Goal: Information Seeking & Learning: Learn about a topic

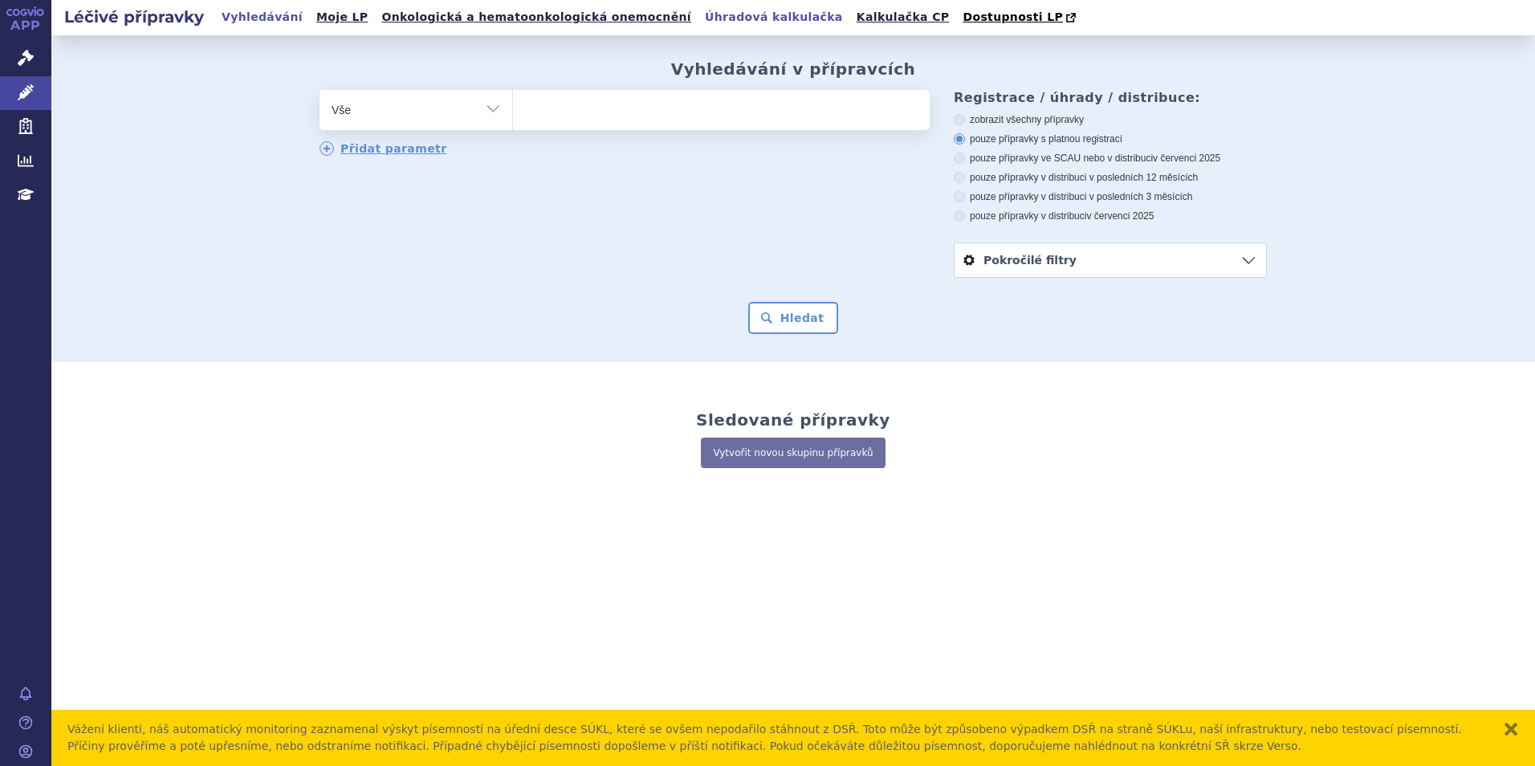
click at [700, 20] on link "Úhradová kalkulačka" at bounding box center [774, 17] width 148 height 22
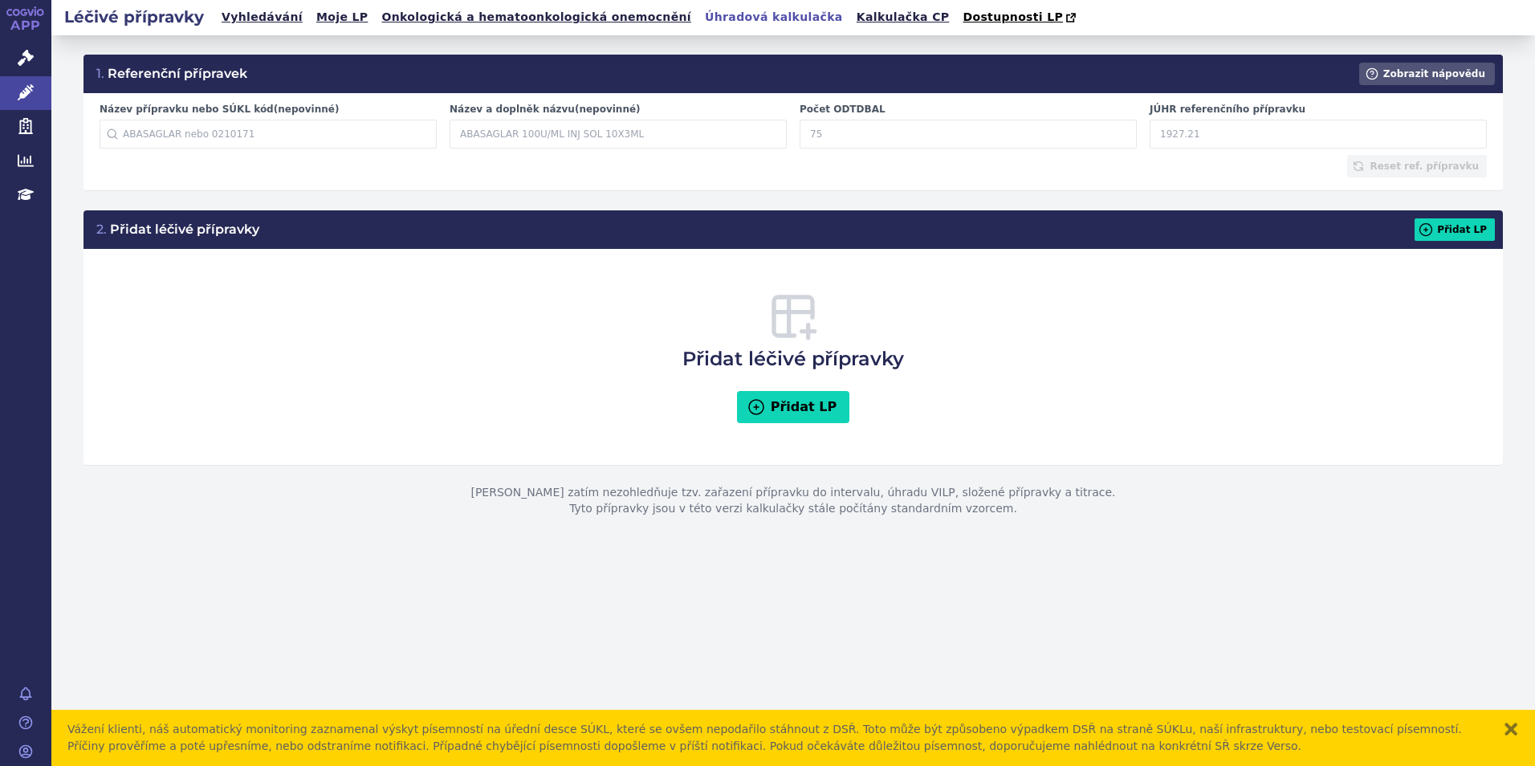
drag, startPoint x: 281, startPoint y: 734, endPoint x: 1268, endPoint y: 749, distance: 986.7
click at [1268, 749] on div "Vážení klienti, náš automatický monitoring zaznamenal výskyt písemností na úřed…" at bounding box center [776, 738] width 1419 height 34
click at [1512, 732] on button "zavřít" at bounding box center [1511, 729] width 16 height 16
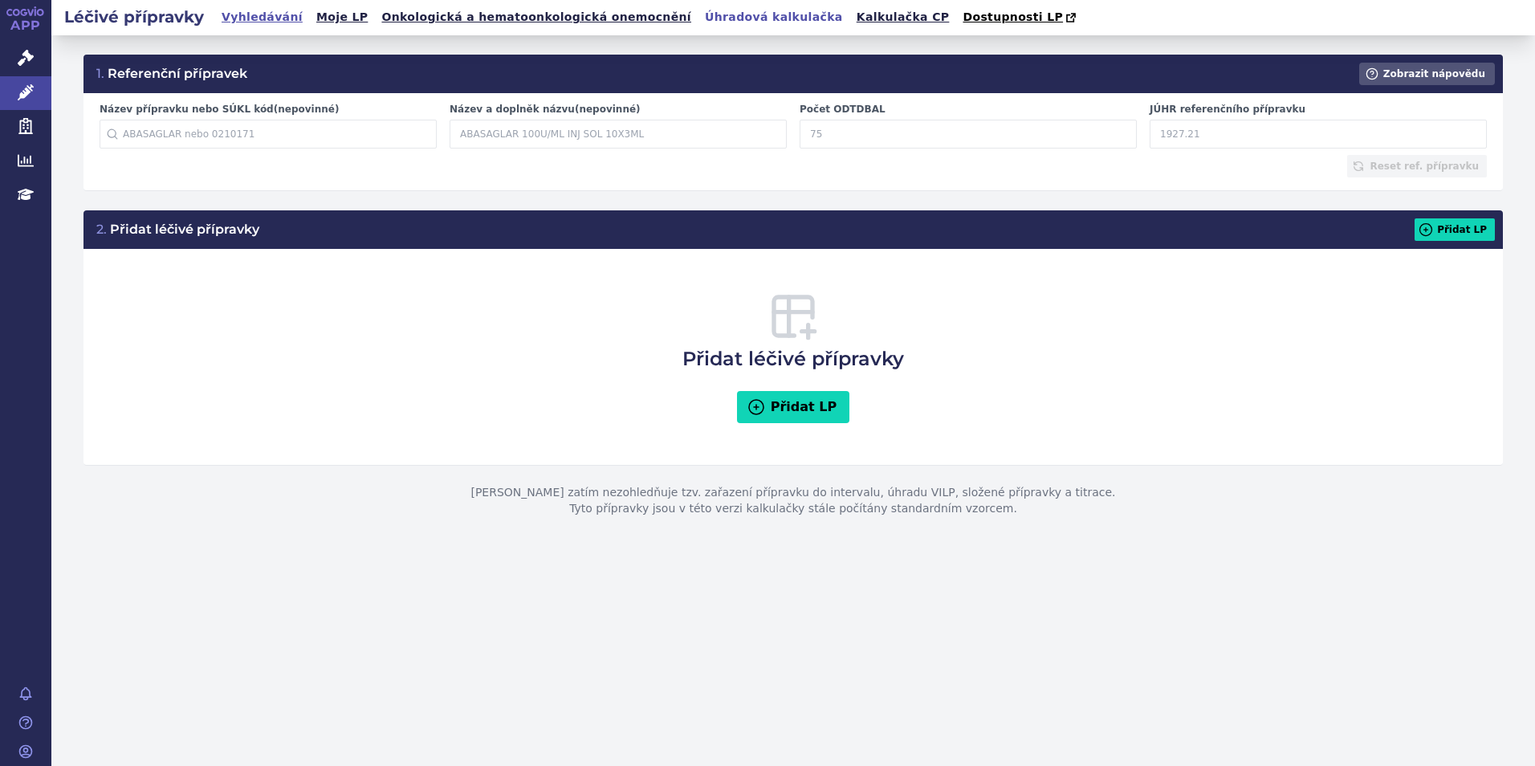
click at [248, 19] on link "Vyhledávání" at bounding box center [262, 17] width 91 height 22
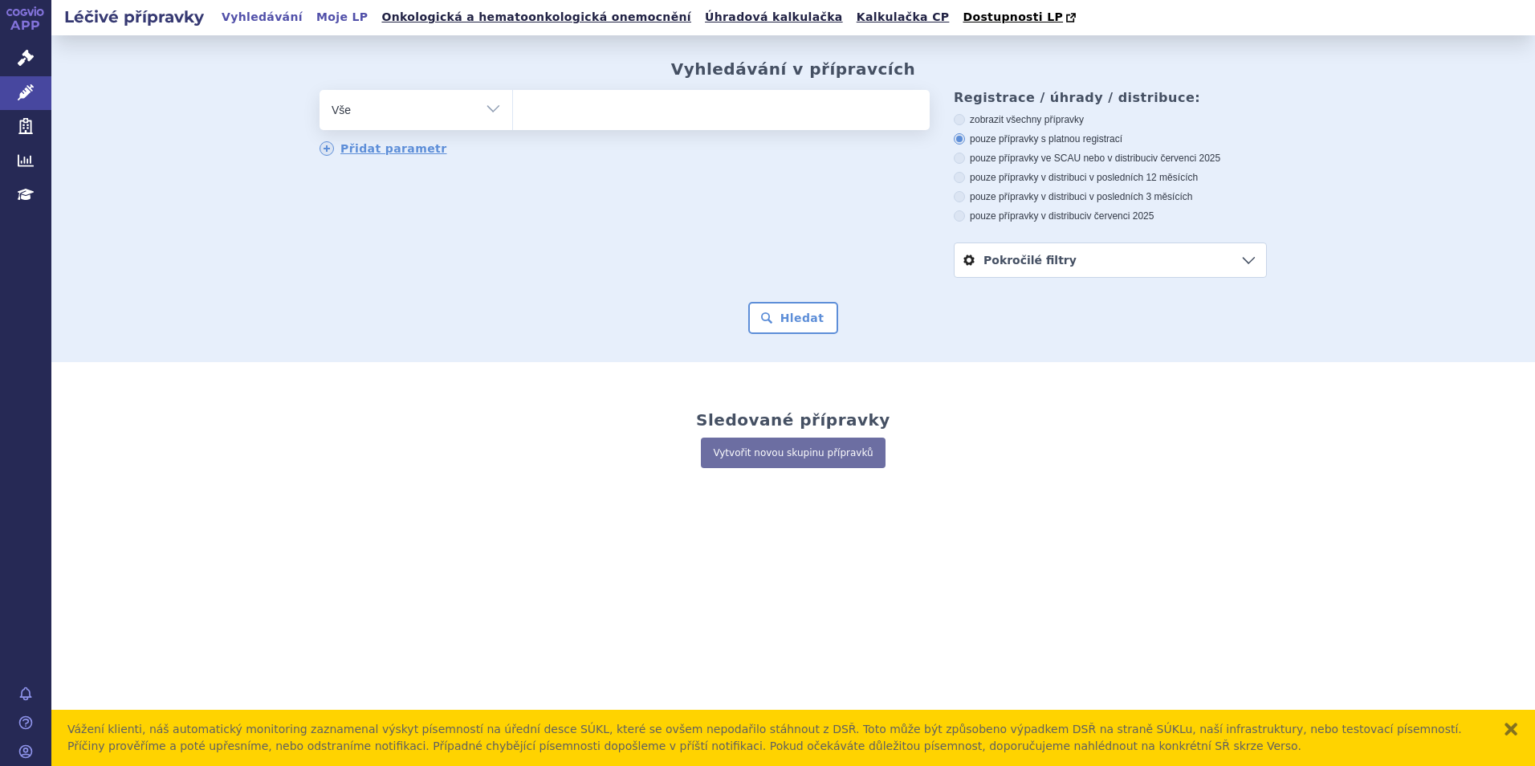
click at [311, 22] on link "Moje LP" at bounding box center [341, 17] width 61 height 22
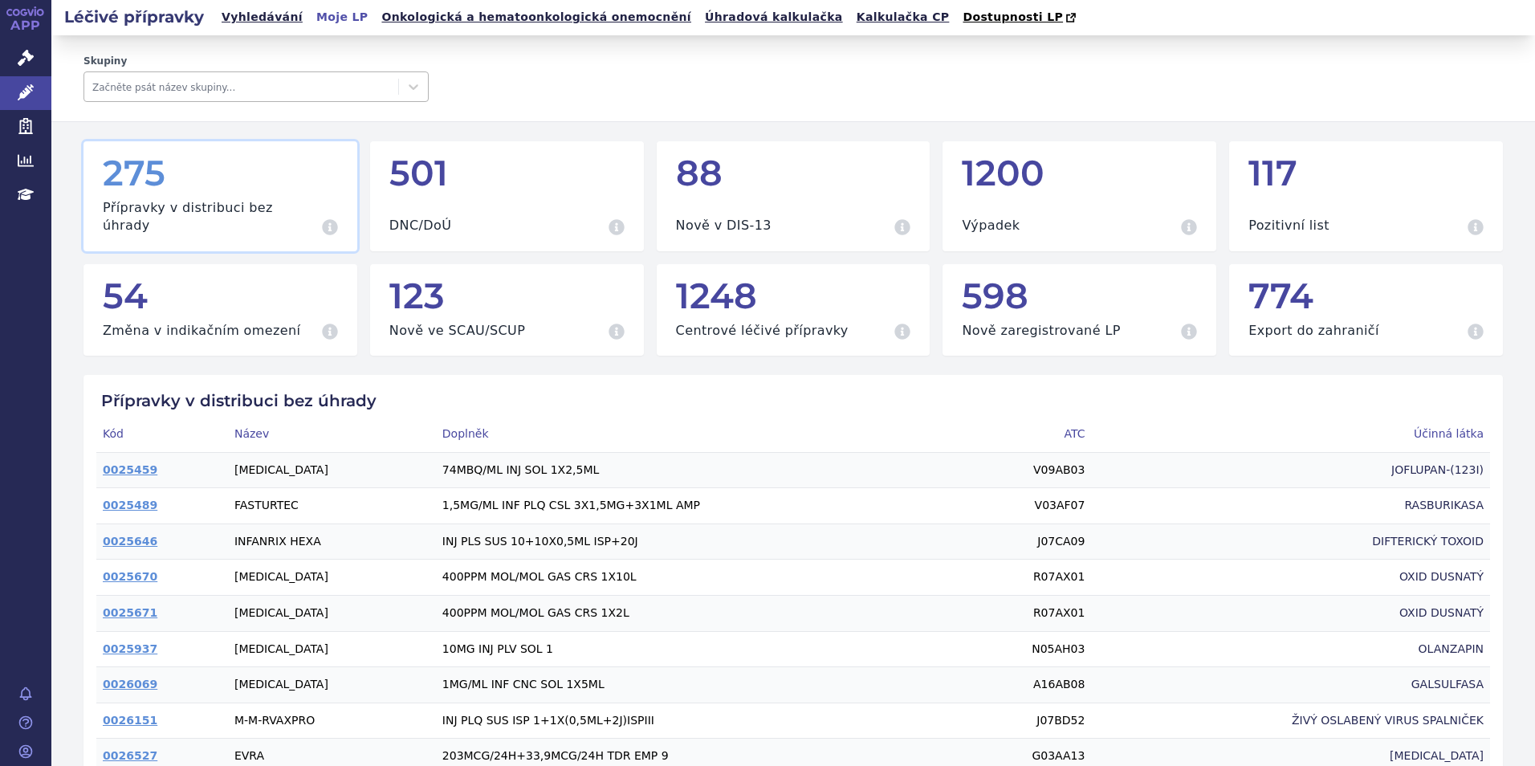
click at [213, 89] on div at bounding box center [241, 86] width 298 height 19
click at [215, 83] on div at bounding box center [241, 86] width 298 height 19
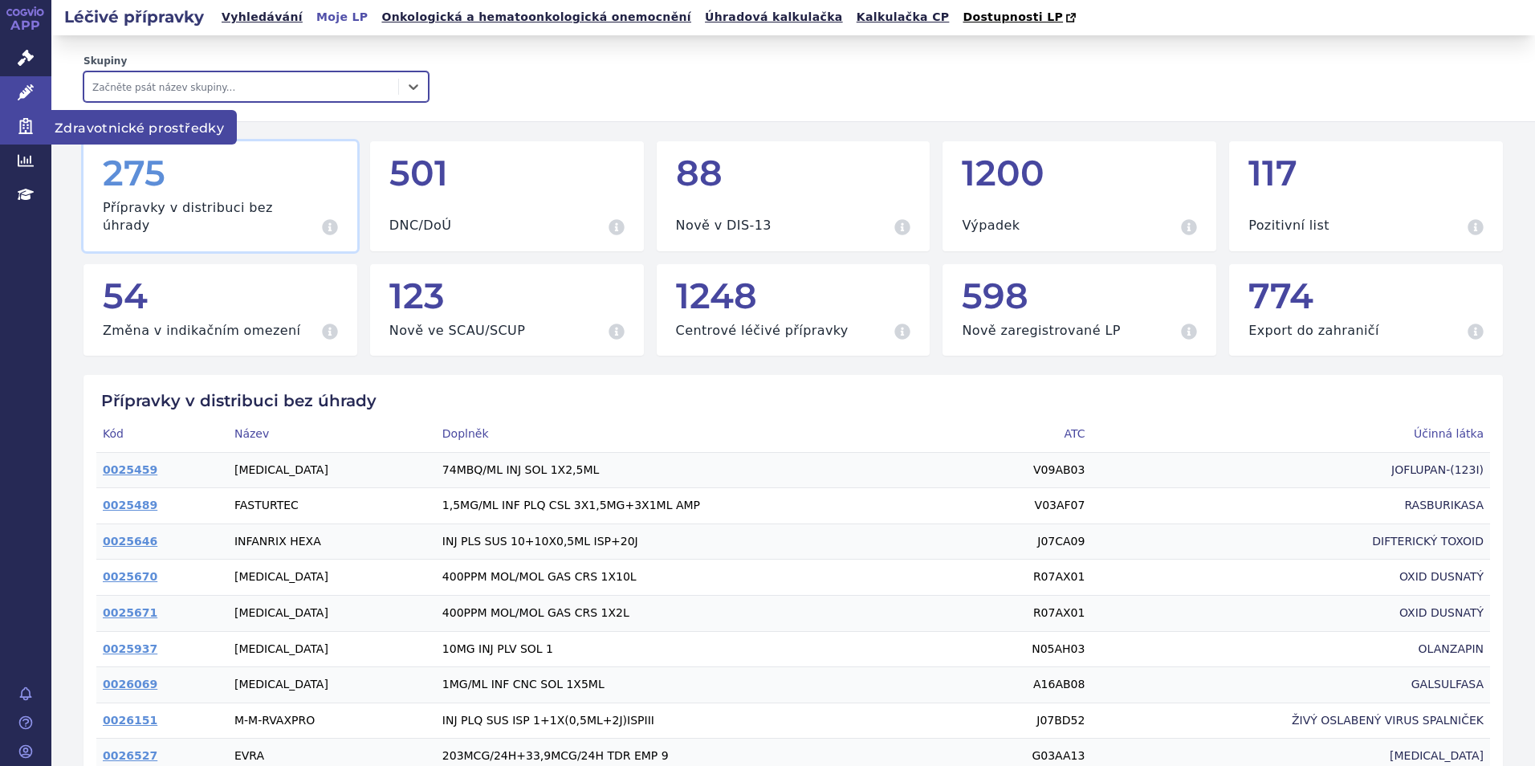
click at [35, 129] on link "Zdravotnické prostředky" at bounding box center [25, 127] width 51 height 34
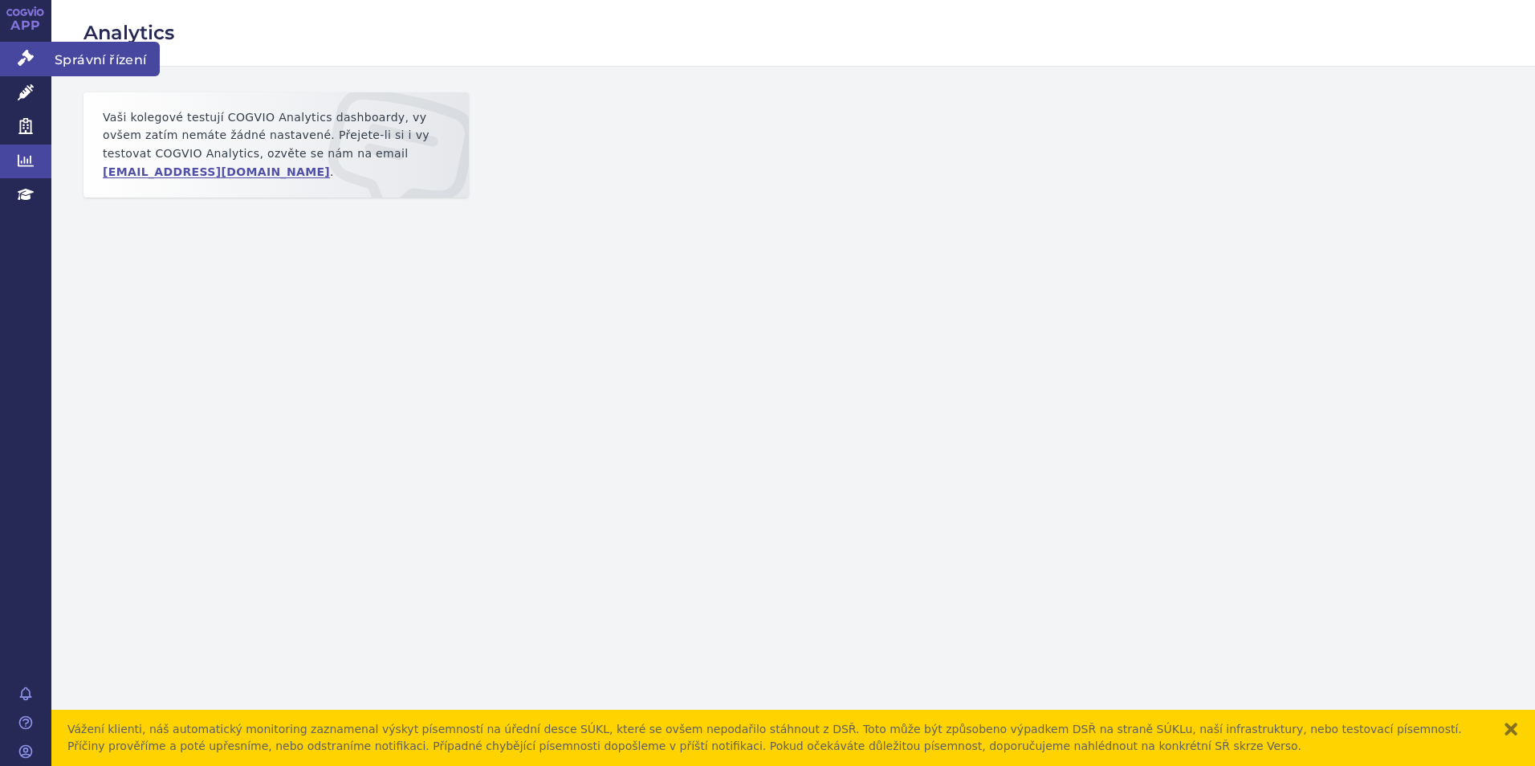
click at [27, 54] on icon at bounding box center [26, 58] width 16 height 16
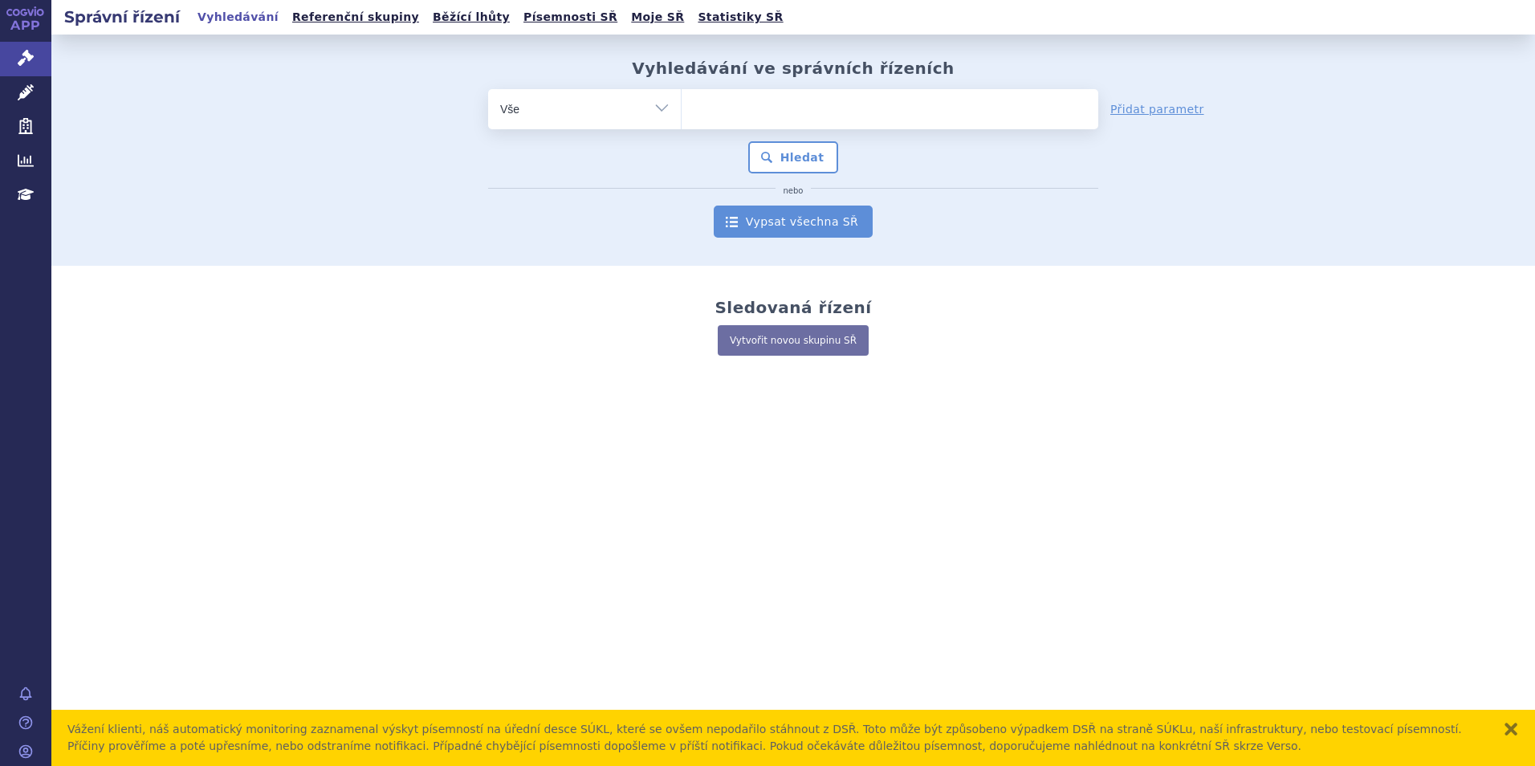
click at [779, 230] on link "Vypsat všechna SŘ" at bounding box center [793, 221] width 159 height 32
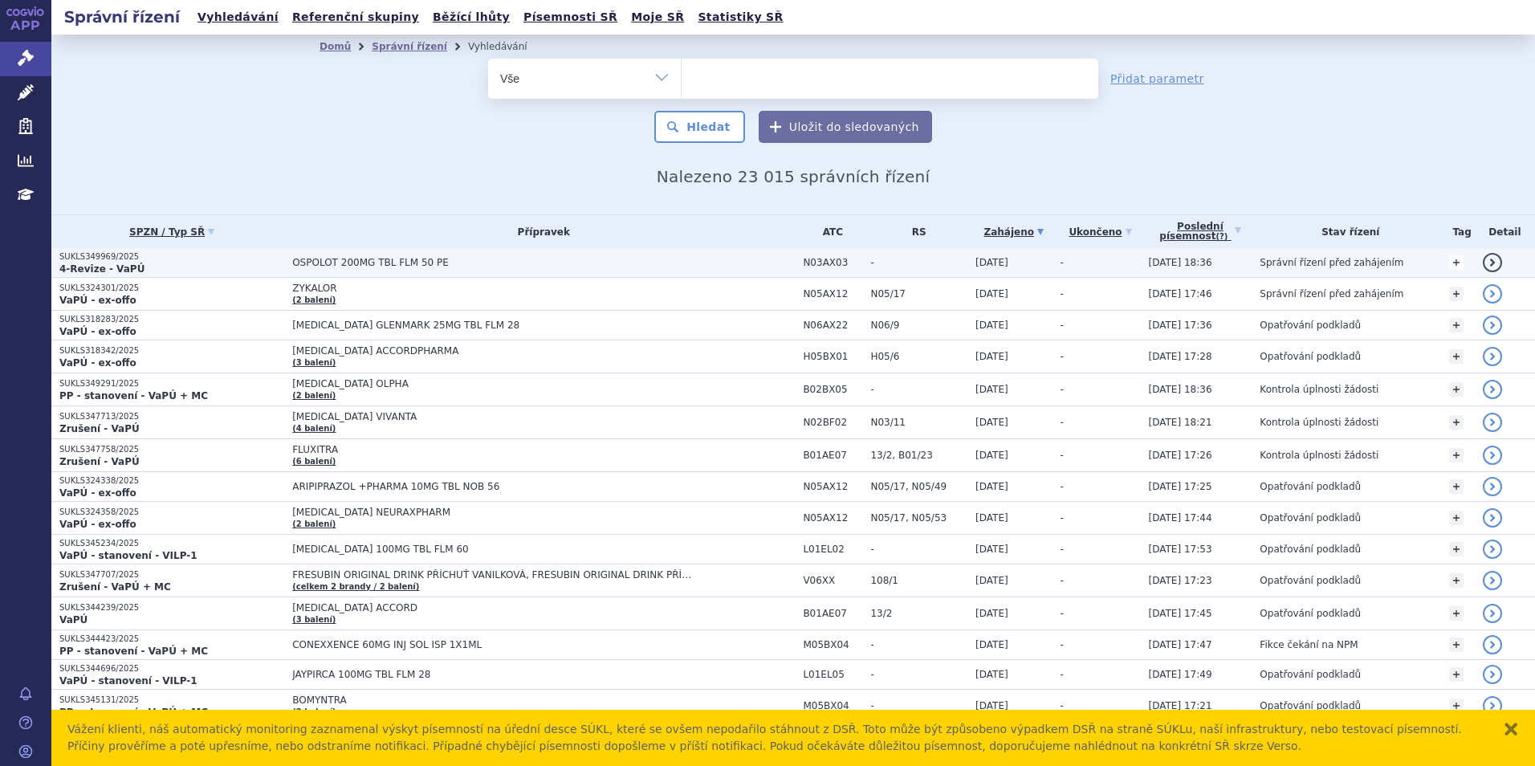
click at [1451, 262] on link "+" at bounding box center [1456, 262] width 14 height 14
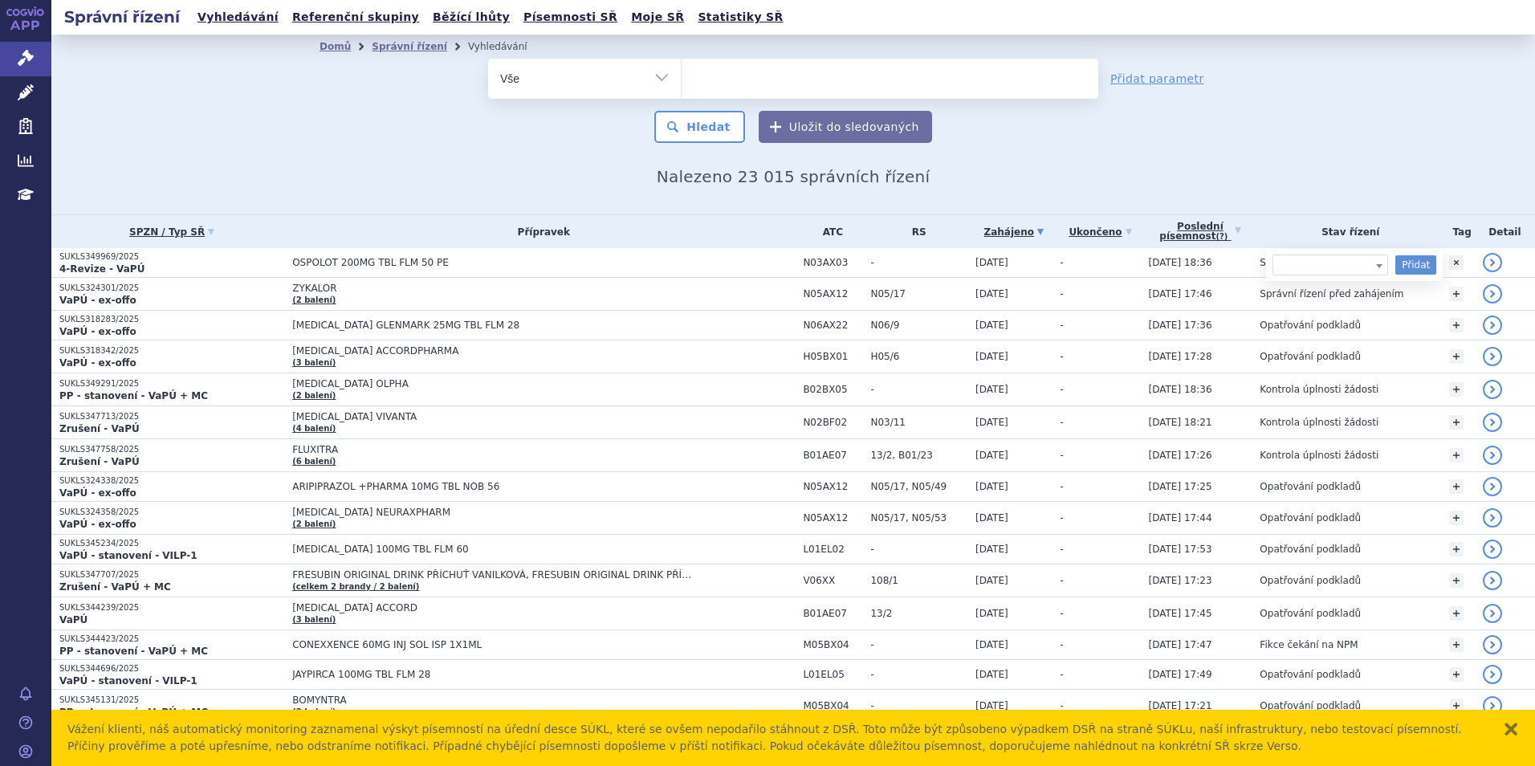
click at [1452, 166] on div "Domů Správní řízení Vyhledávání Vyhledávání ve správních řízeních odstranit Vše…" at bounding box center [792, 125] width 1483 height 180
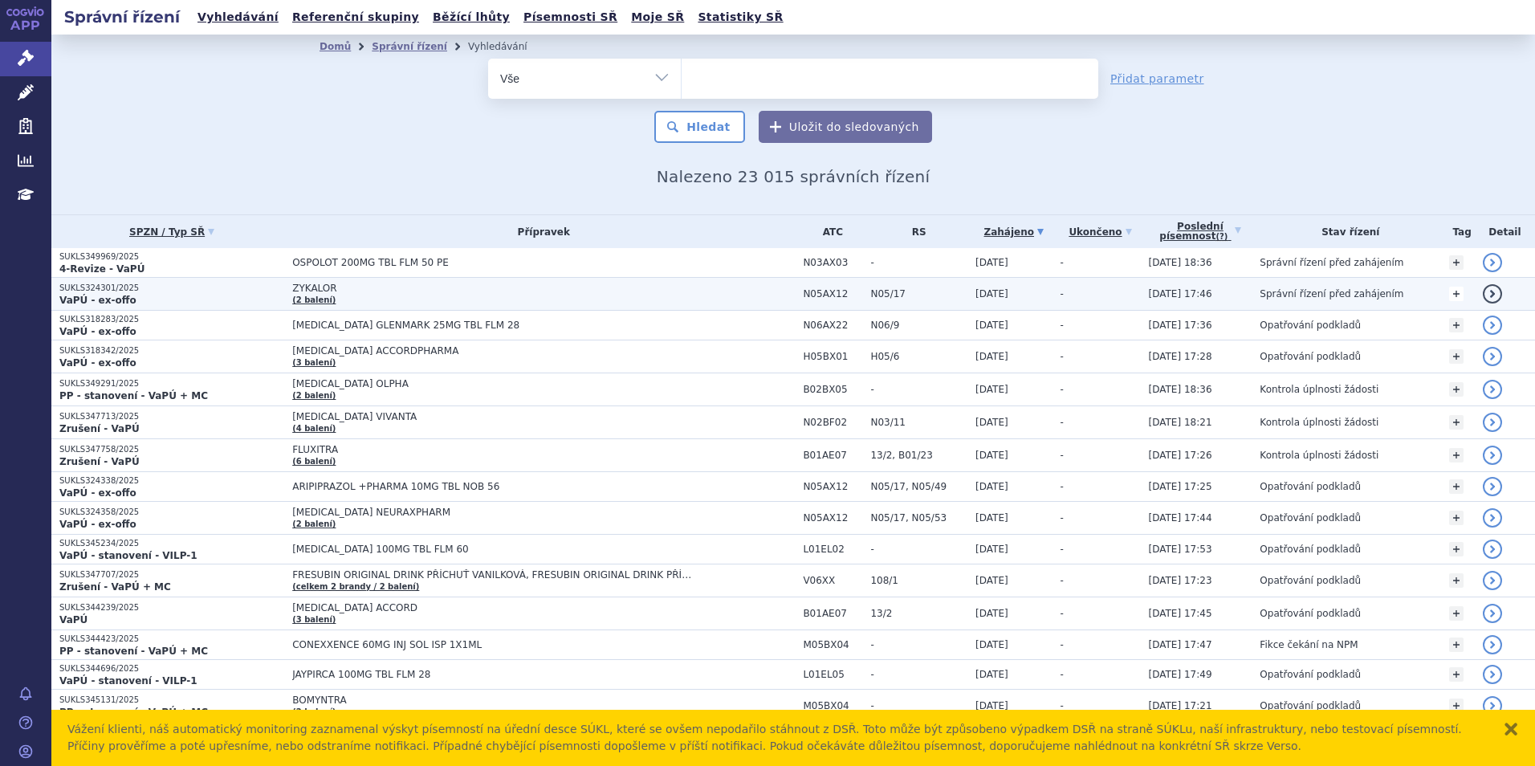
click at [1449, 287] on link "+" at bounding box center [1456, 294] width 14 height 14
click at [1371, 299] on span at bounding box center [1379, 297] width 16 height 21
click at [1371, 298] on span at bounding box center [1379, 297] width 16 height 21
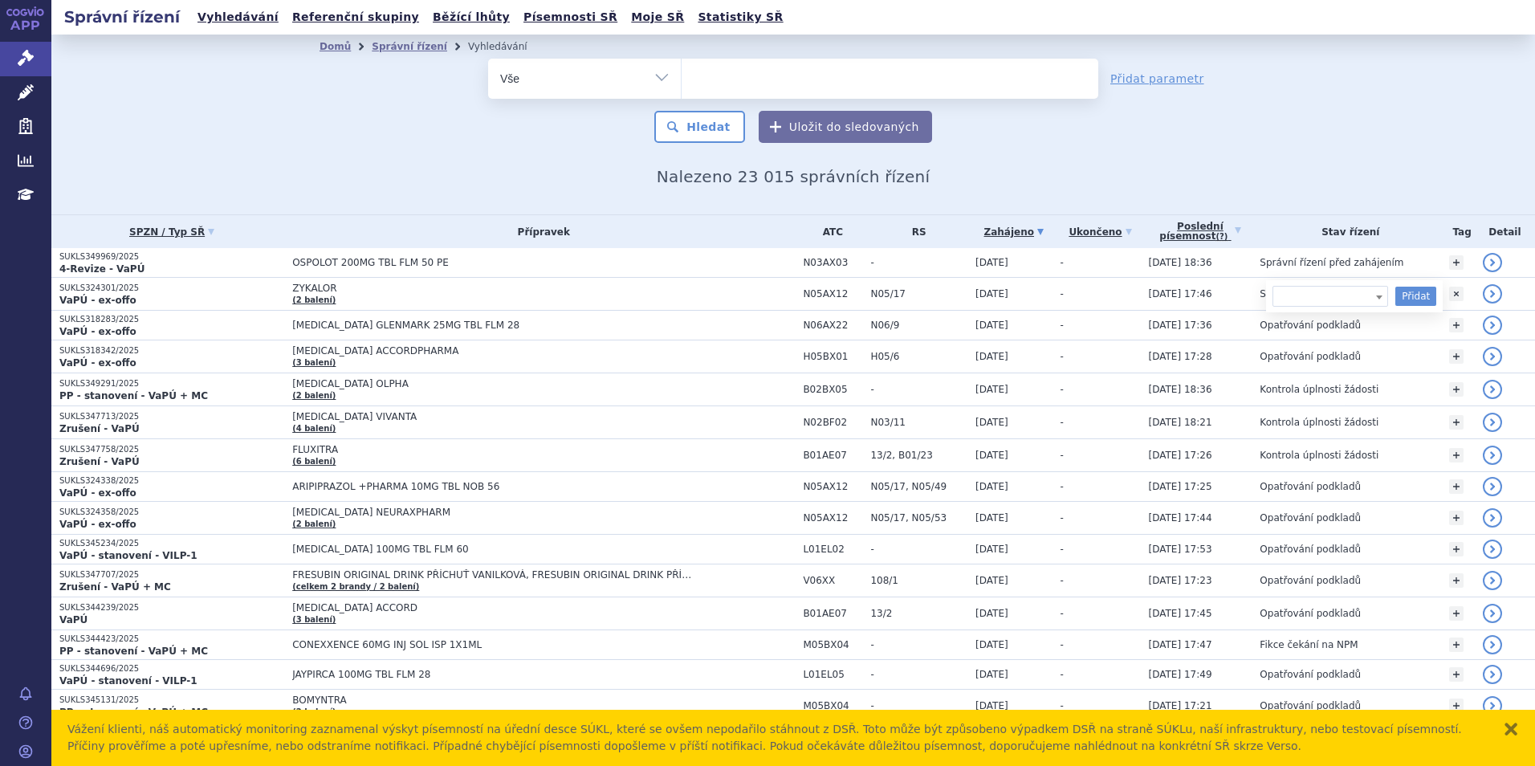
click at [1402, 123] on div "Domů Správní řízení Vyhledávání Vyhledávání ve správních řízeních odstranit Vše…" at bounding box center [792, 125] width 1483 height 180
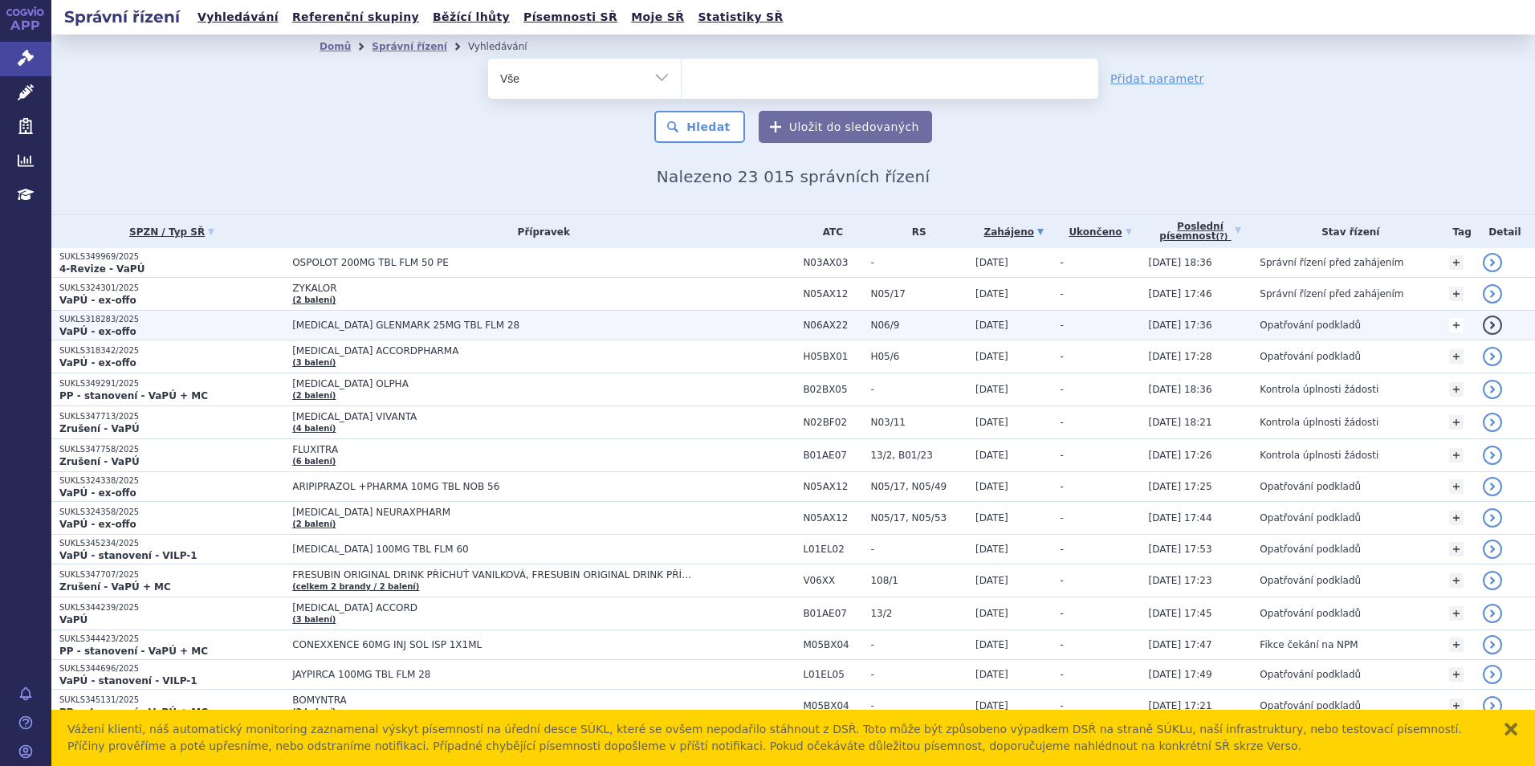
click at [1451, 324] on link "+" at bounding box center [1456, 325] width 14 height 14
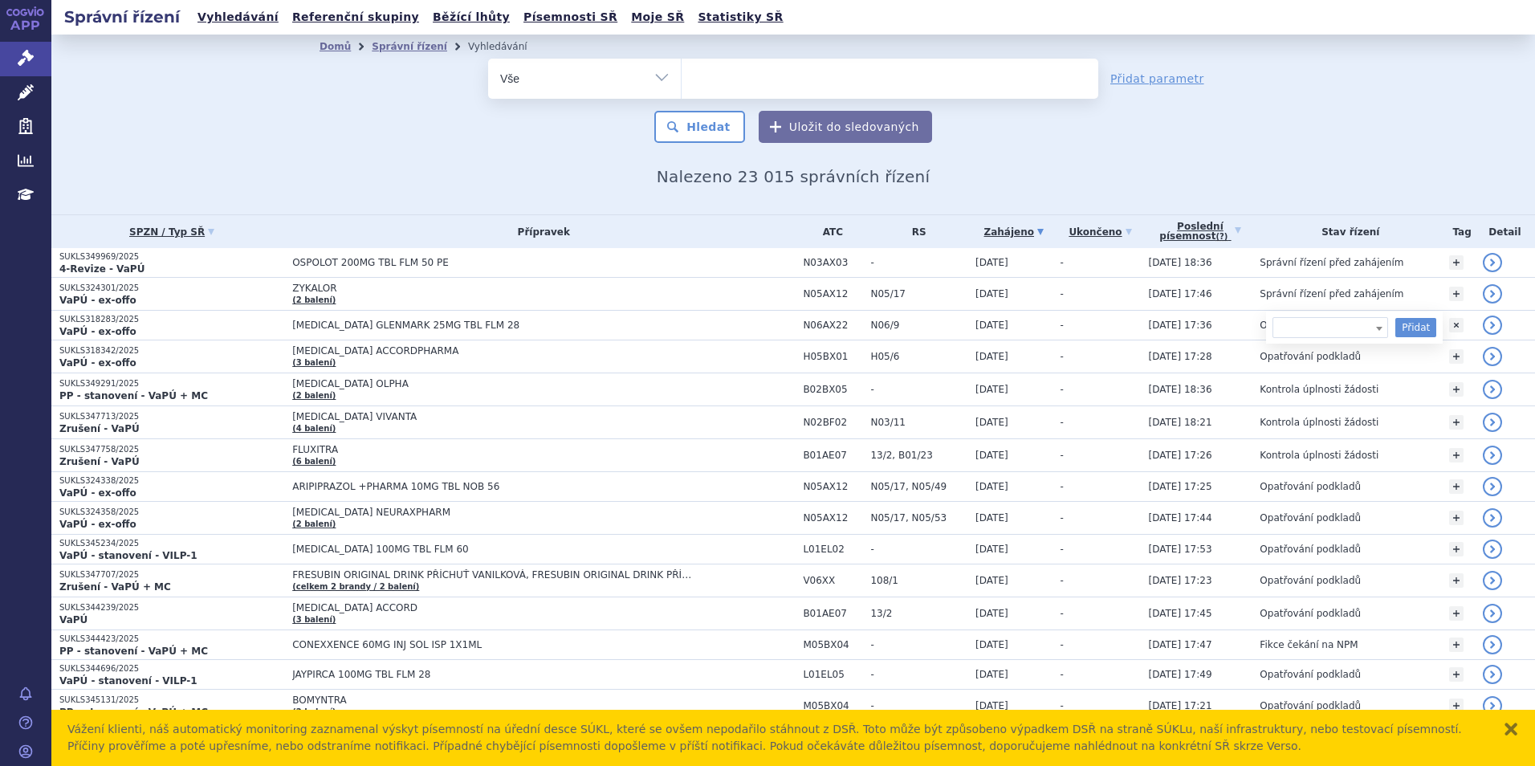
click at [1376, 153] on div "Domů Správní řízení Vyhledávání Vyhledávání ve správních řízeních odstranit Vše…" at bounding box center [792, 125] width 1483 height 180
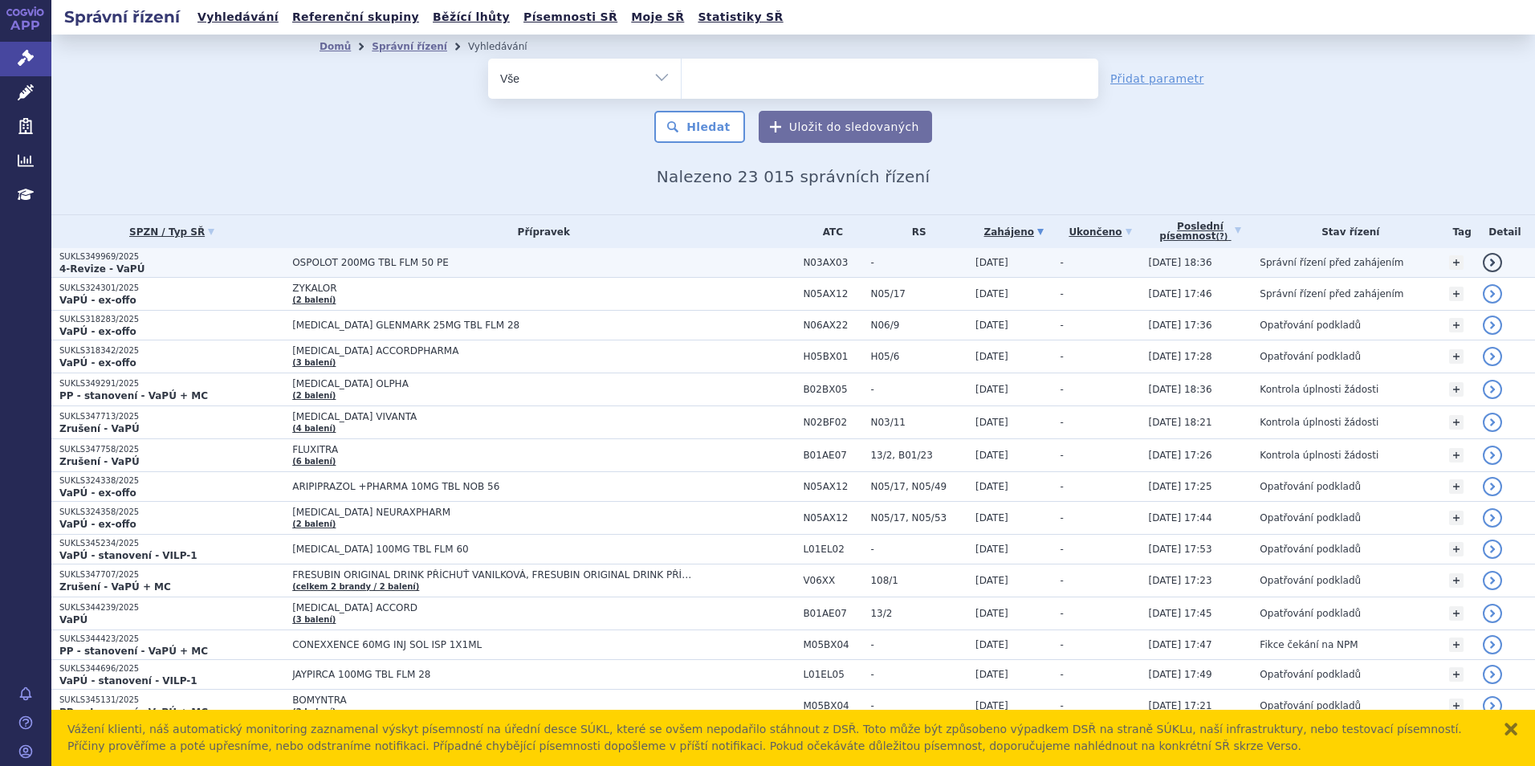
click at [1483, 262] on link "detail" at bounding box center [1492, 262] width 19 height 19
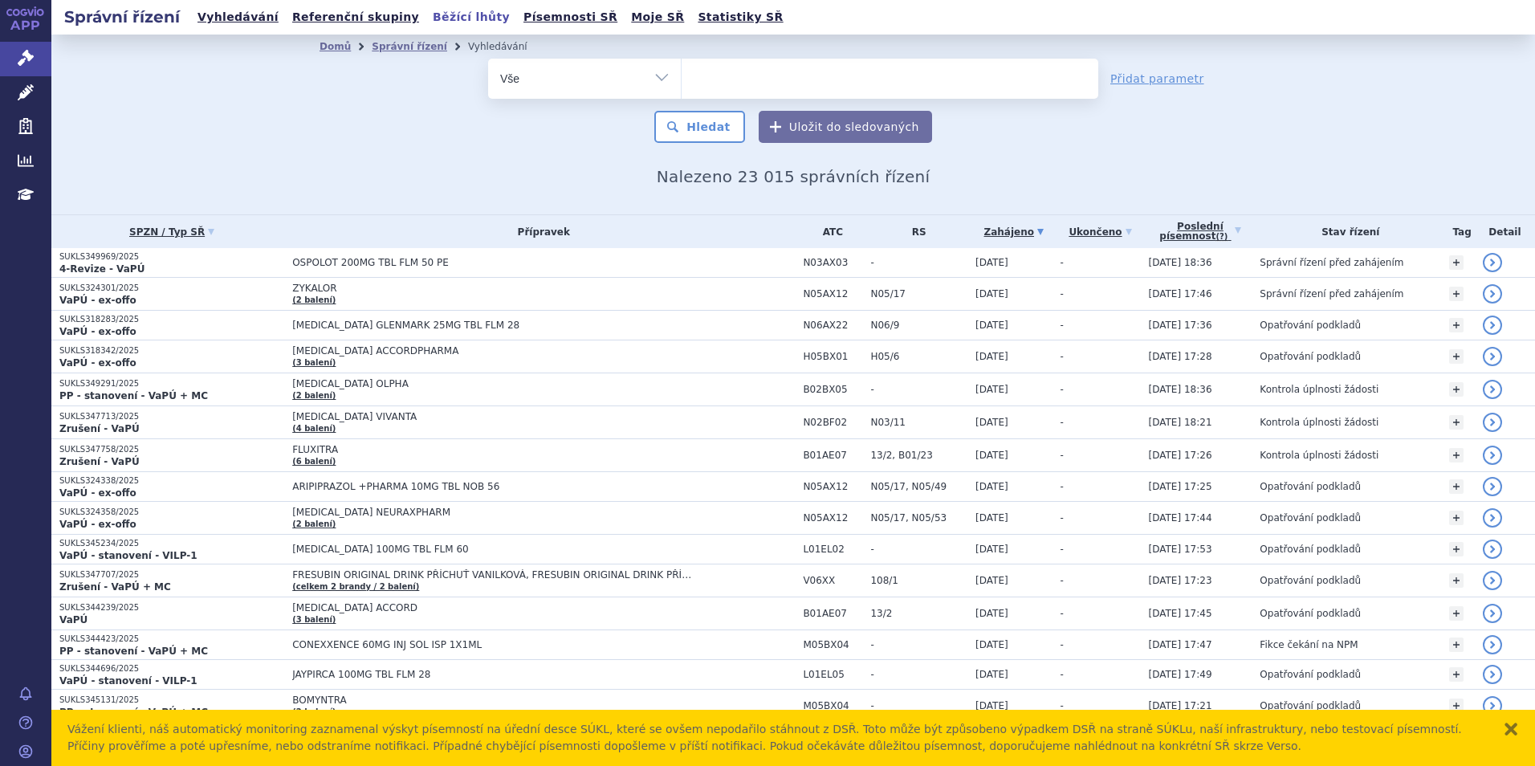
click at [428, 15] on link "Běžící lhůty" at bounding box center [471, 17] width 87 height 22
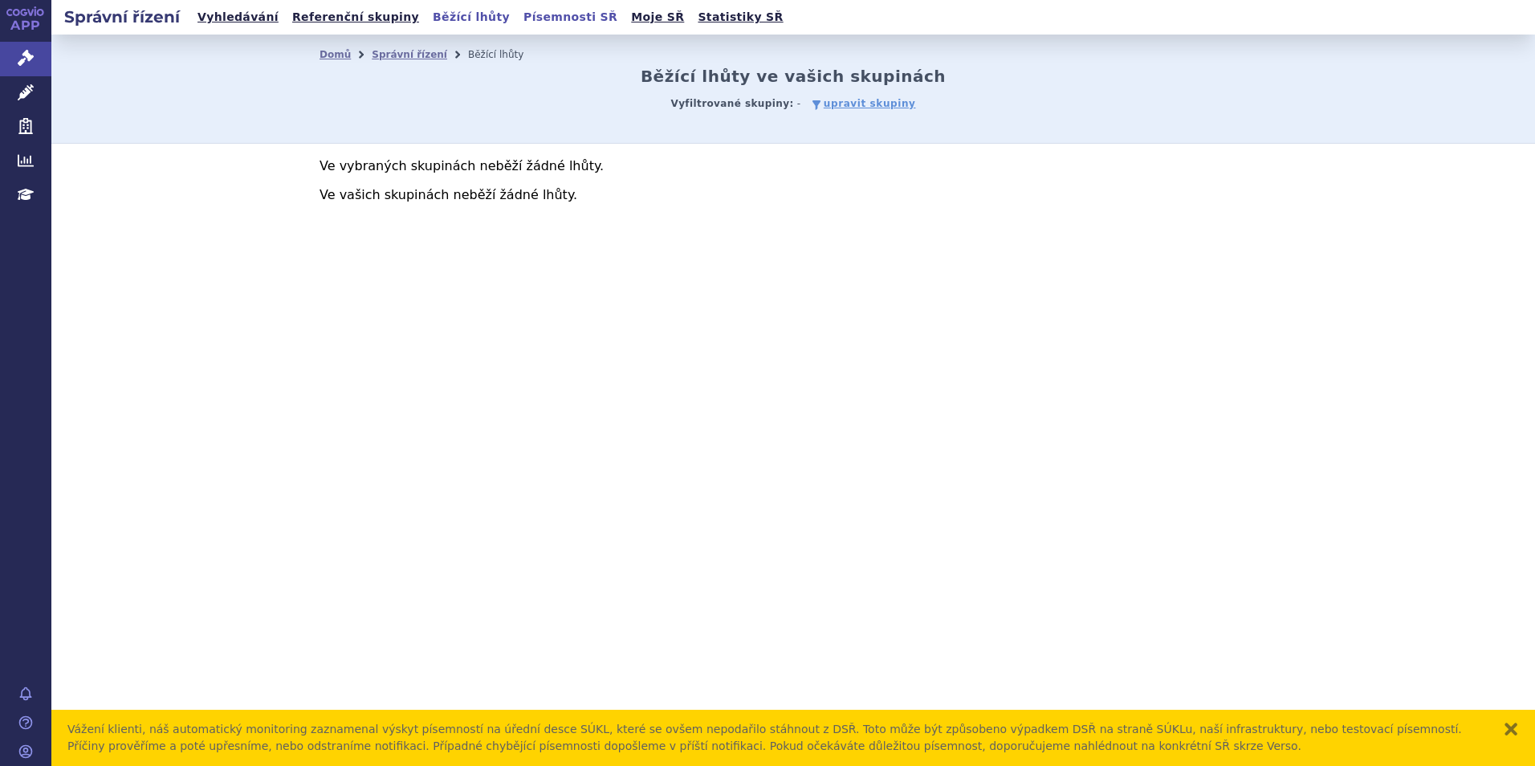
click at [519, 17] on link "Písemnosti SŘ" at bounding box center [571, 17] width 104 height 22
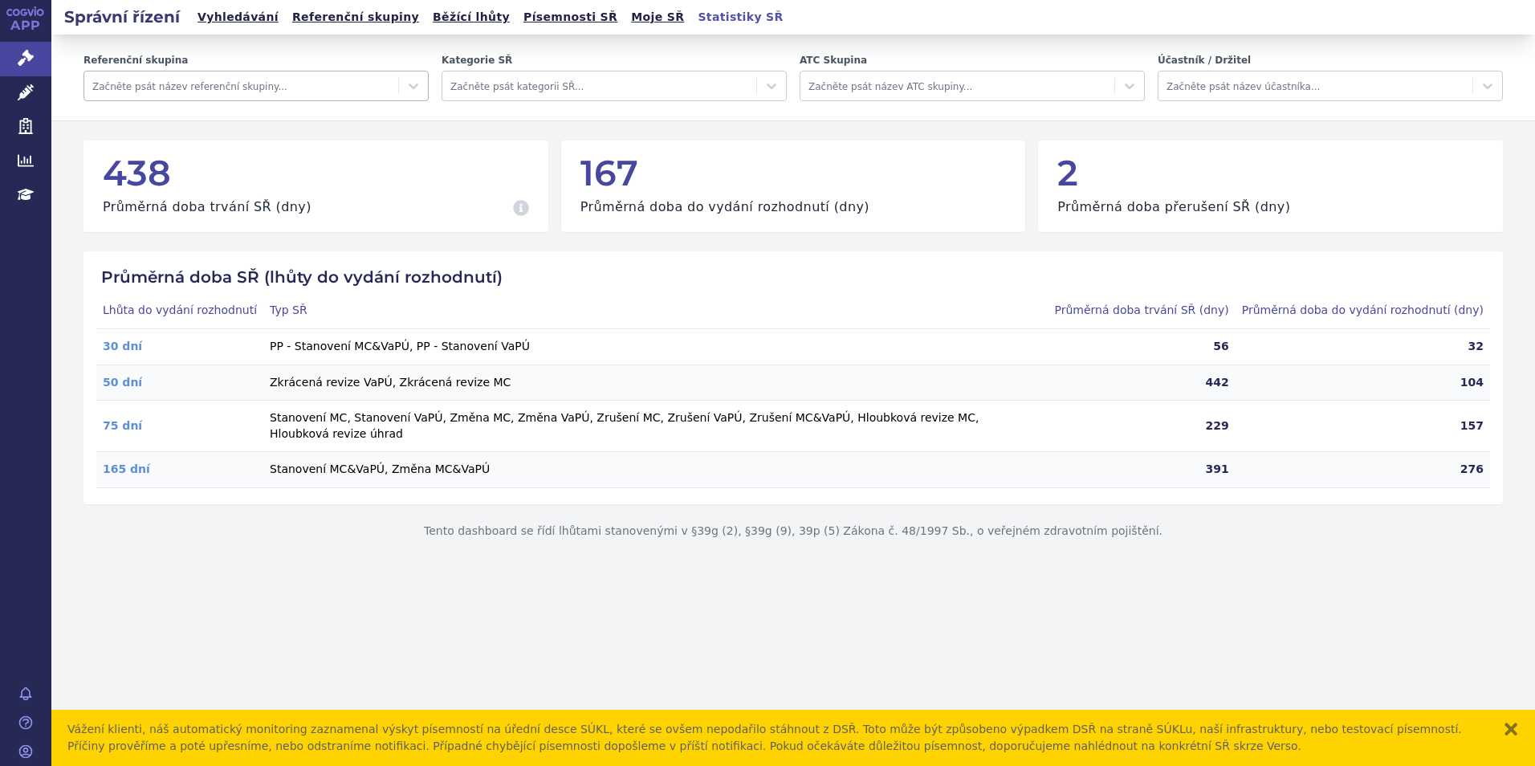
click at [394, 84] on div "Začněte psát název referenční skupiny..." at bounding box center [241, 86] width 314 height 26
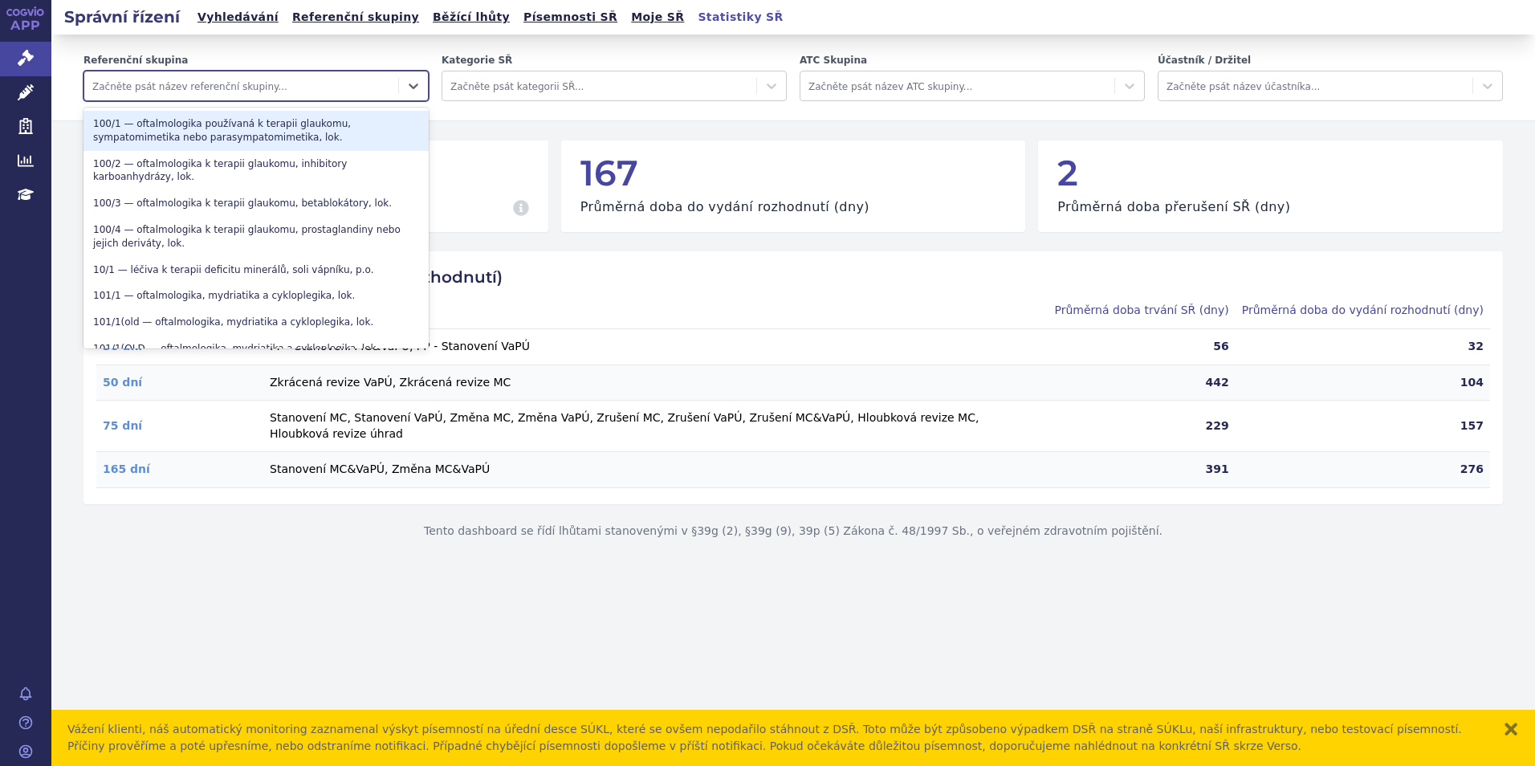
click at [391, 86] on div "Začněte psát název referenční skupiny..." at bounding box center [241, 86] width 314 height 26
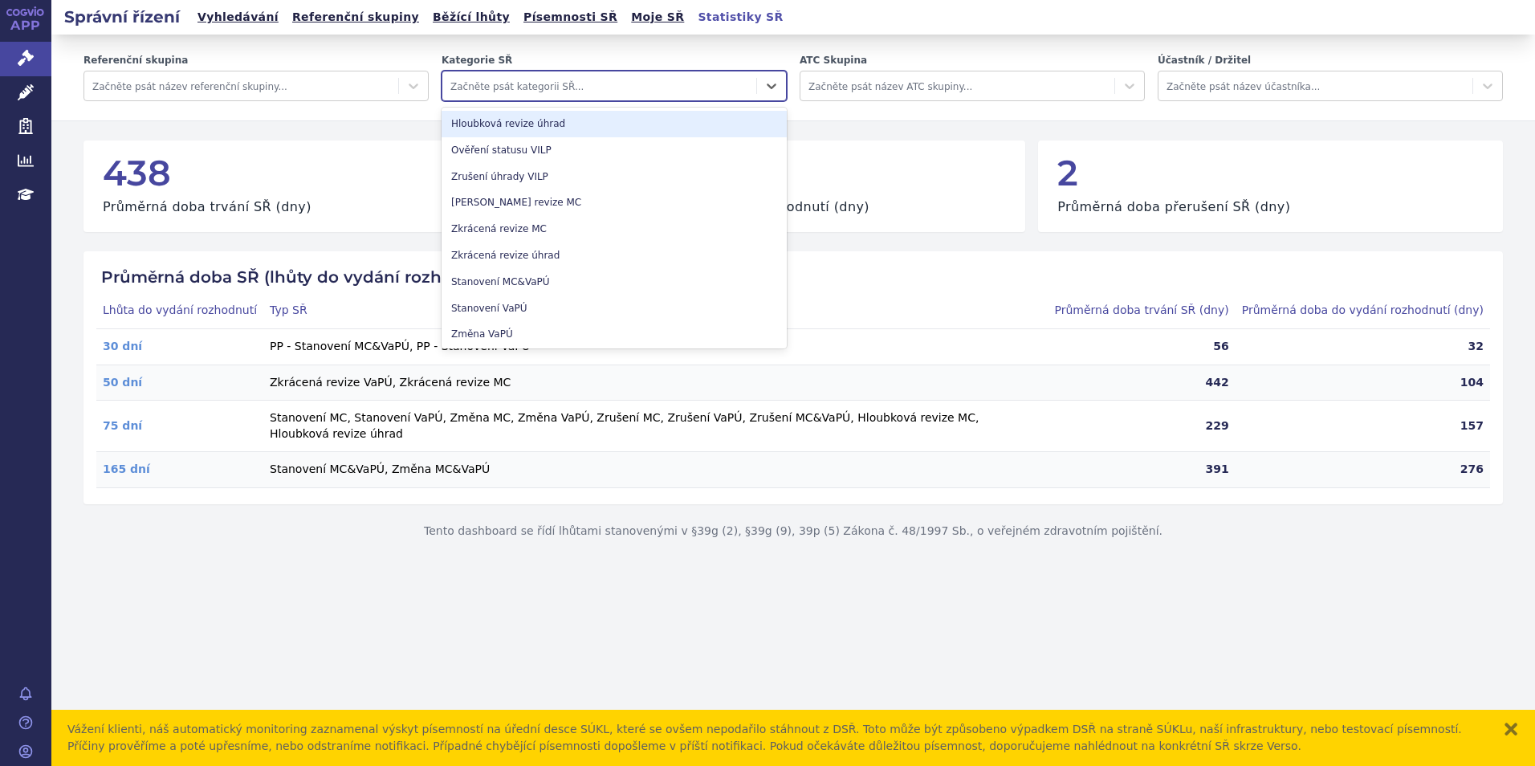
click at [551, 89] on div at bounding box center [599, 85] width 298 height 19
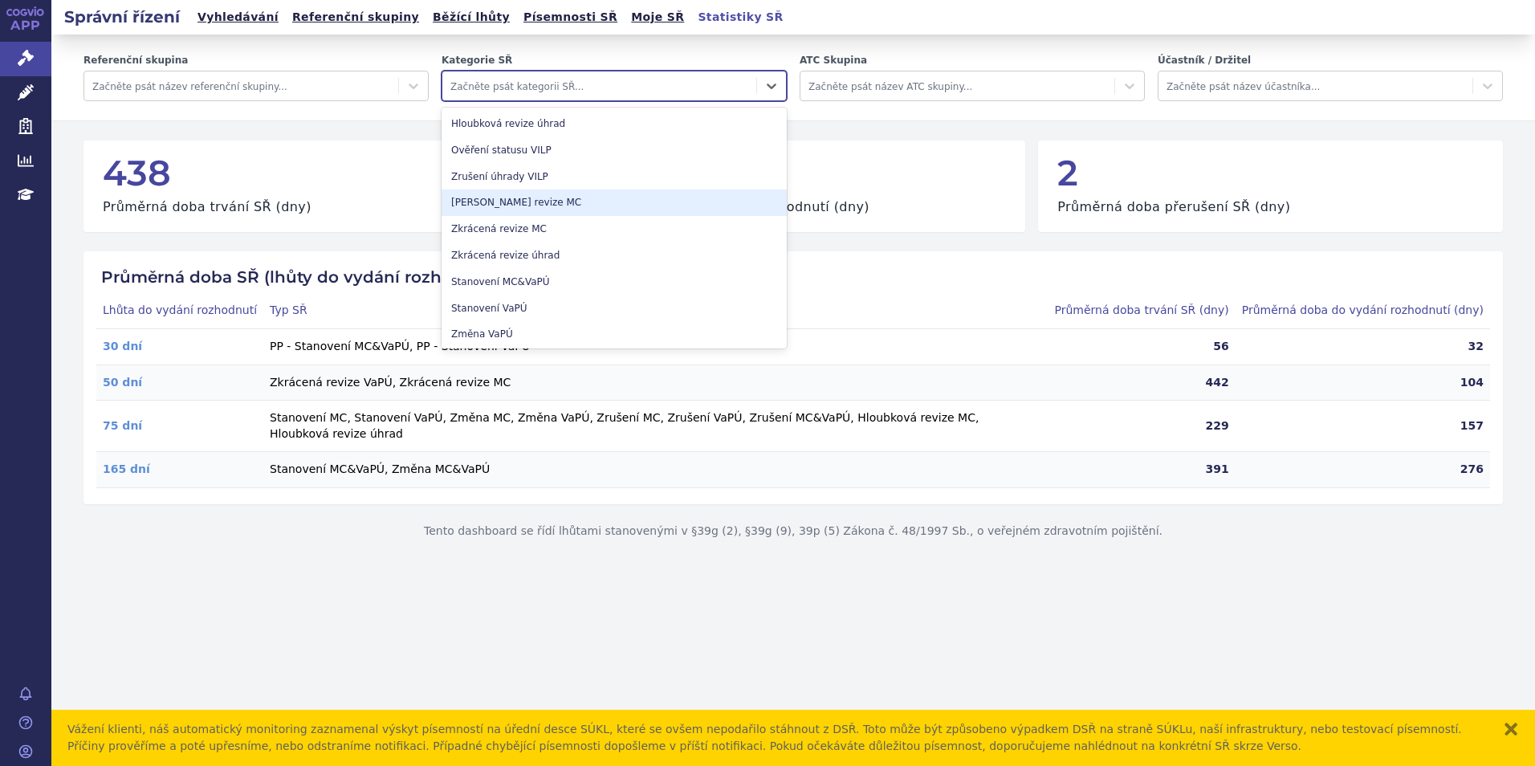
scroll to position [319, 0]
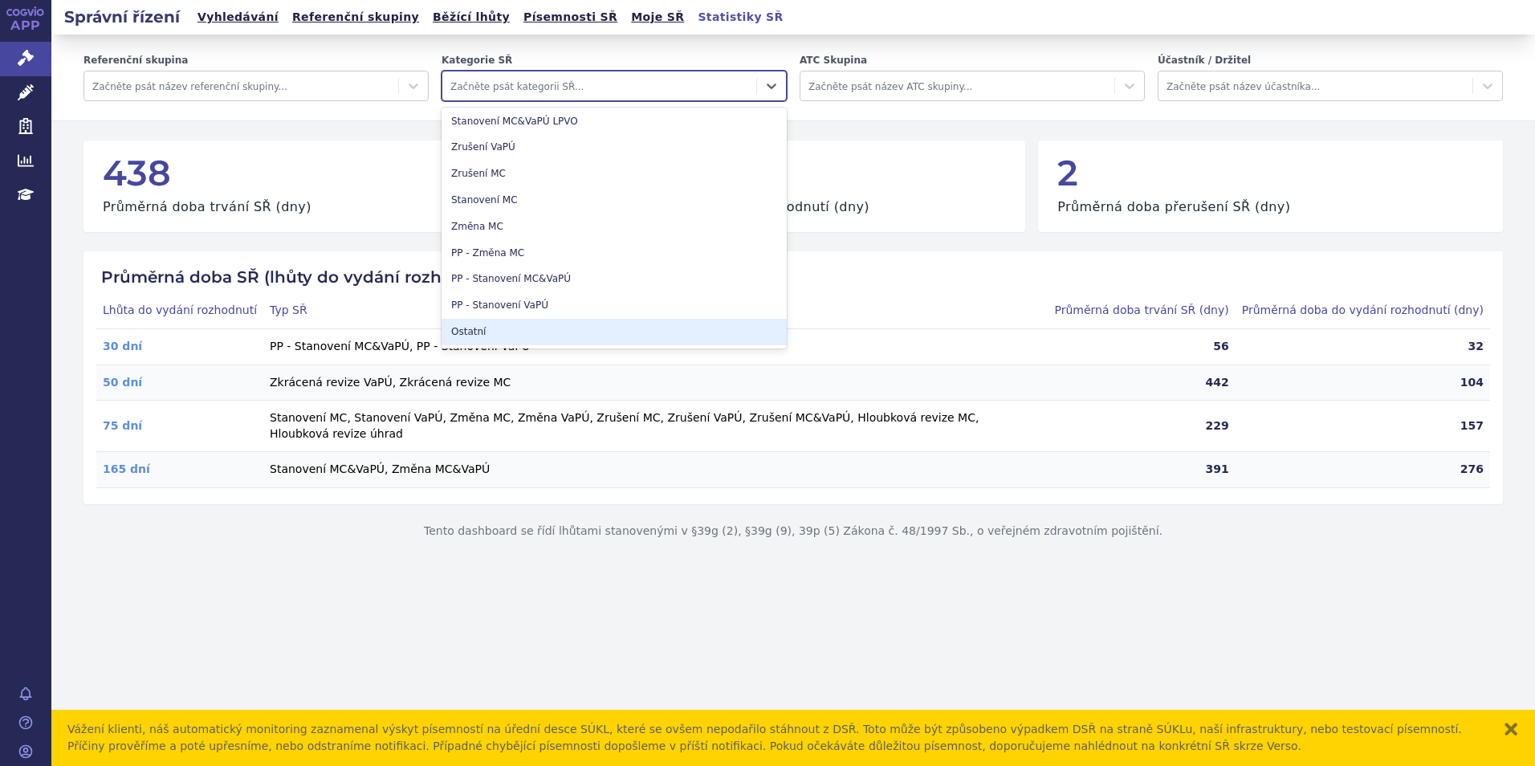
click at [181, 583] on div "Správní řízení Vyhledávání Referenční skupiny Běžící lhůty Písemnosti SŘ Moje S…" at bounding box center [792, 383] width 1483 height 766
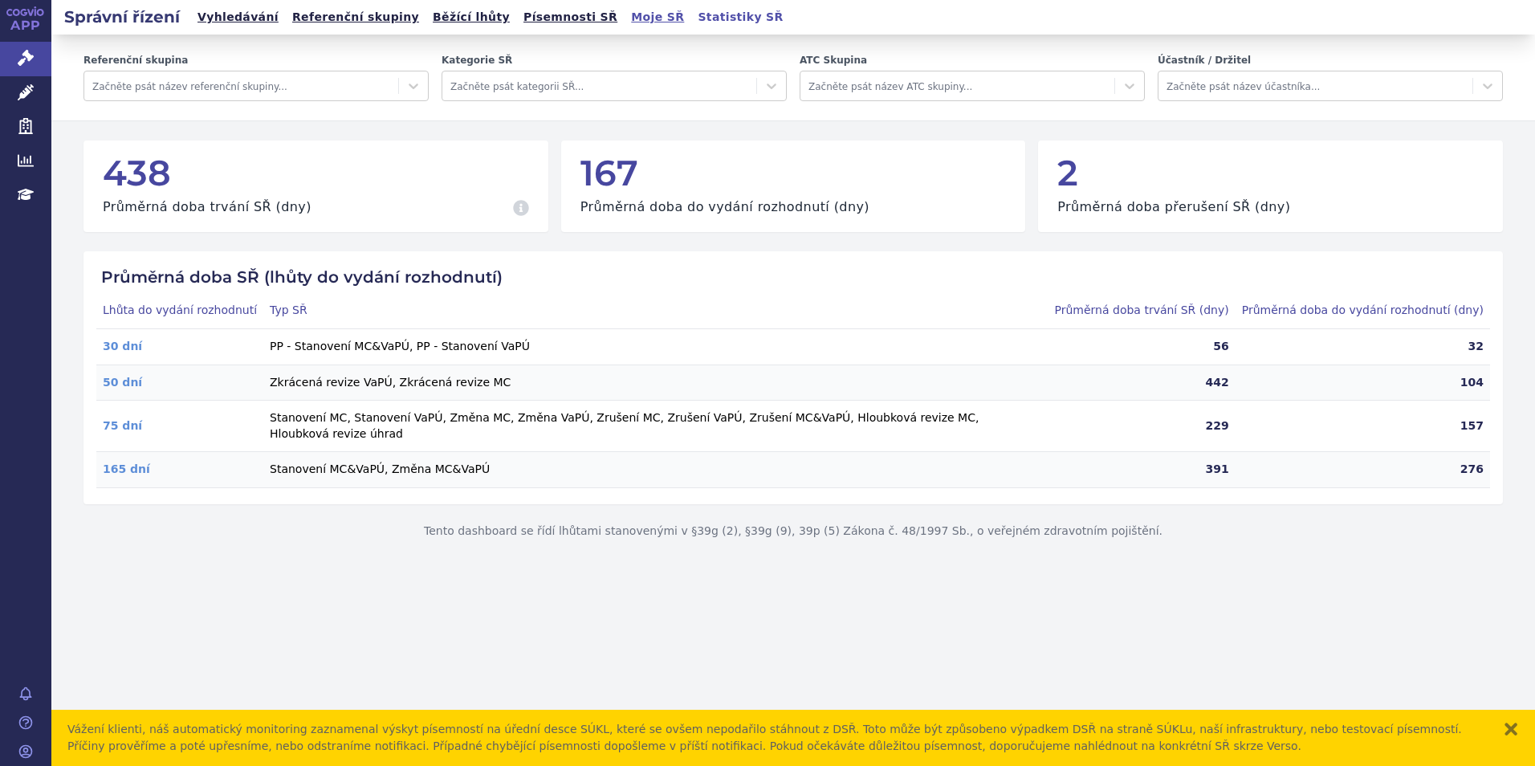
click at [626, 20] on link "Moje SŘ" at bounding box center [657, 17] width 63 height 22
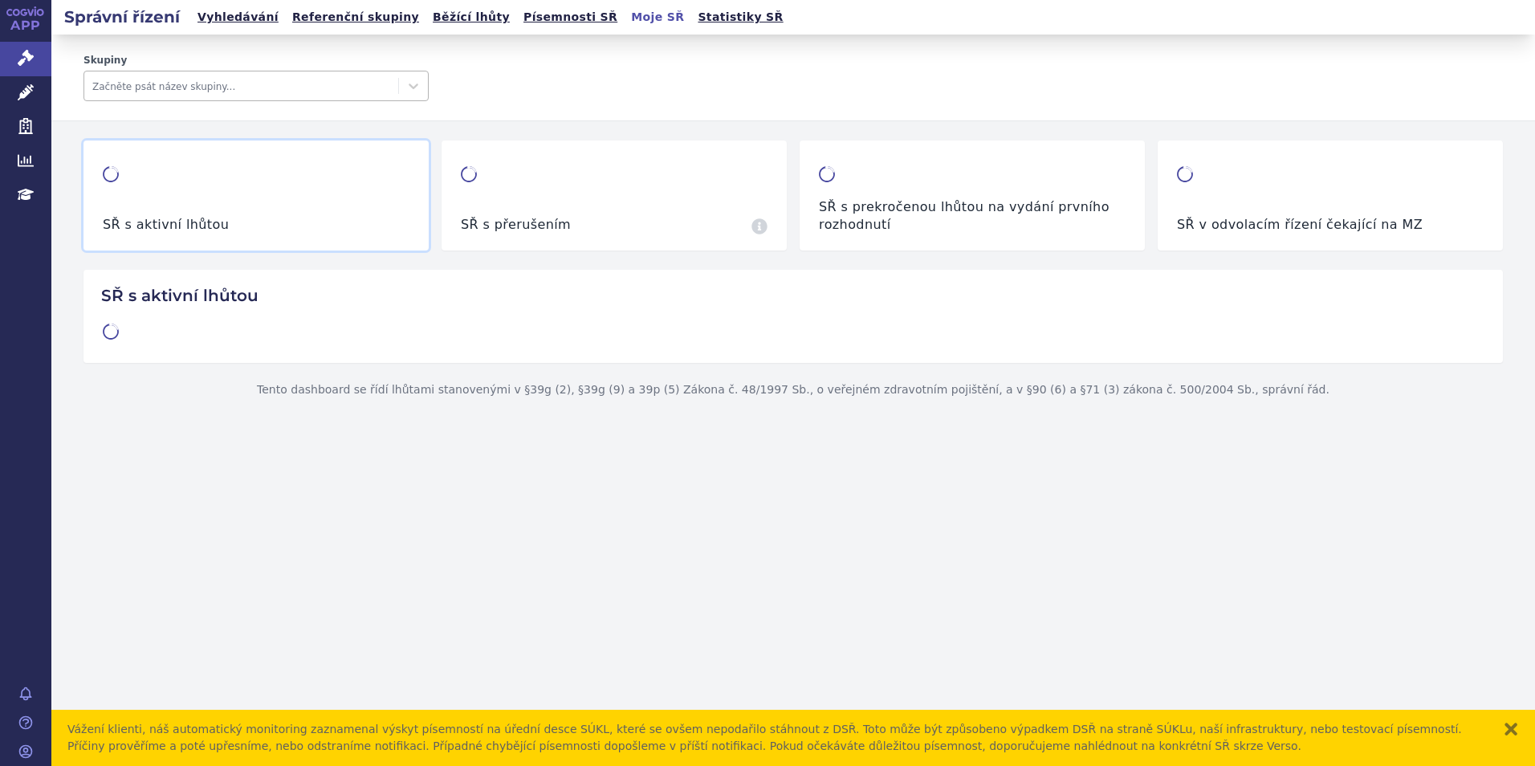
click at [210, 83] on div at bounding box center [241, 85] width 298 height 19
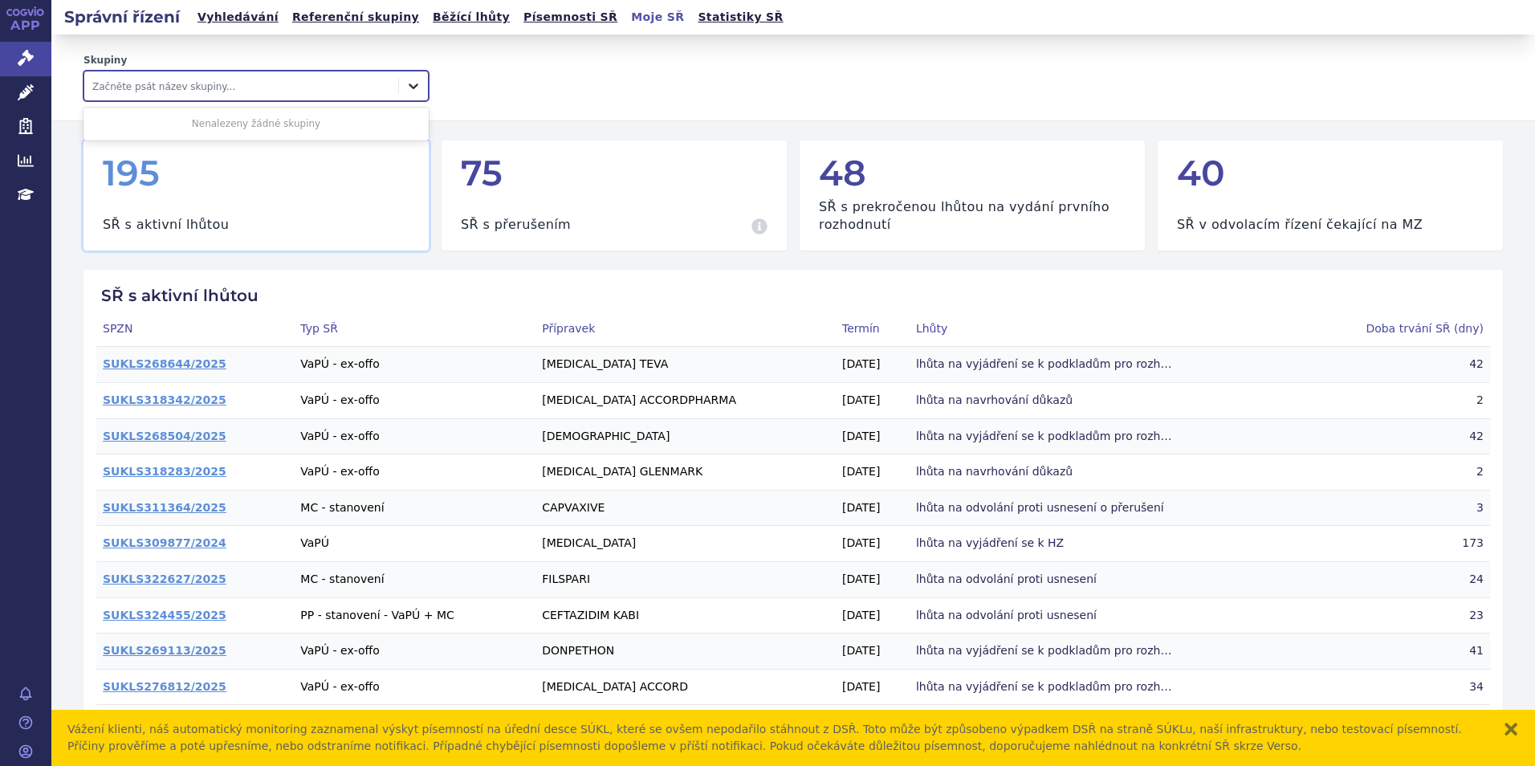
click at [417, 79] on icon at bounding box center [413, 86] width 16 height 16
click at [234, 24] on link "Vyhledávání" at bounding box center [238, 17] width 91 height 22
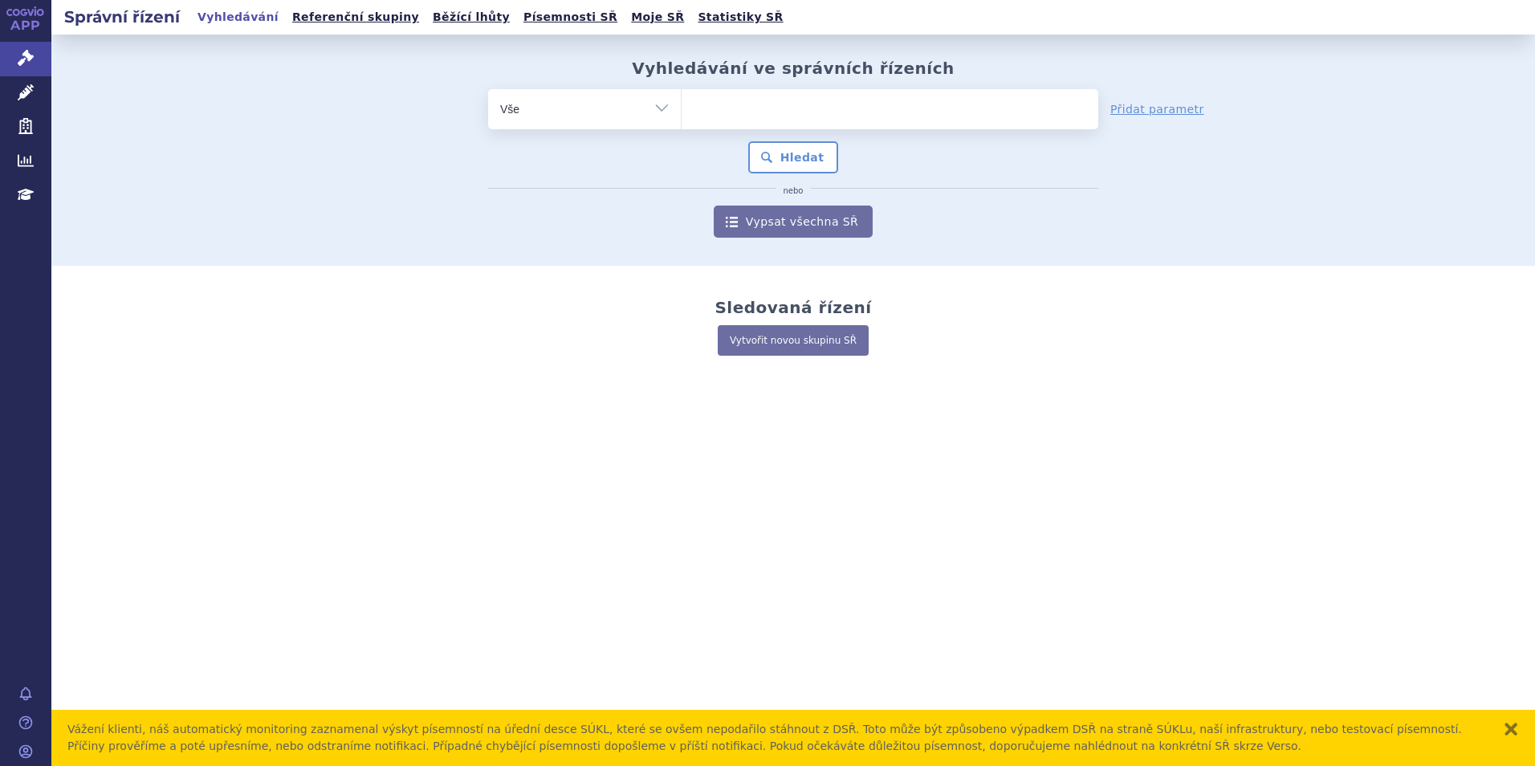
click at [636, 113] on select "Vše Spisová značka Typ SŘ Přípravek/SUKL kód Účastník/Držitel" at bounding box center [584, 107] width 193 height 36
select select "filter-tag"
click at [488, 89] on select "Vše Spisová značka Typ SŘ Přípravek/SUKL kód Účastník/Držitel" at bounding box center [584, 107] width 193 height 36
click at [783, 116] on ul at bounding box center [890, 106] width 417 height 34
click at [682, 116] on select at bounding box center [681, 108] width 1 height 40
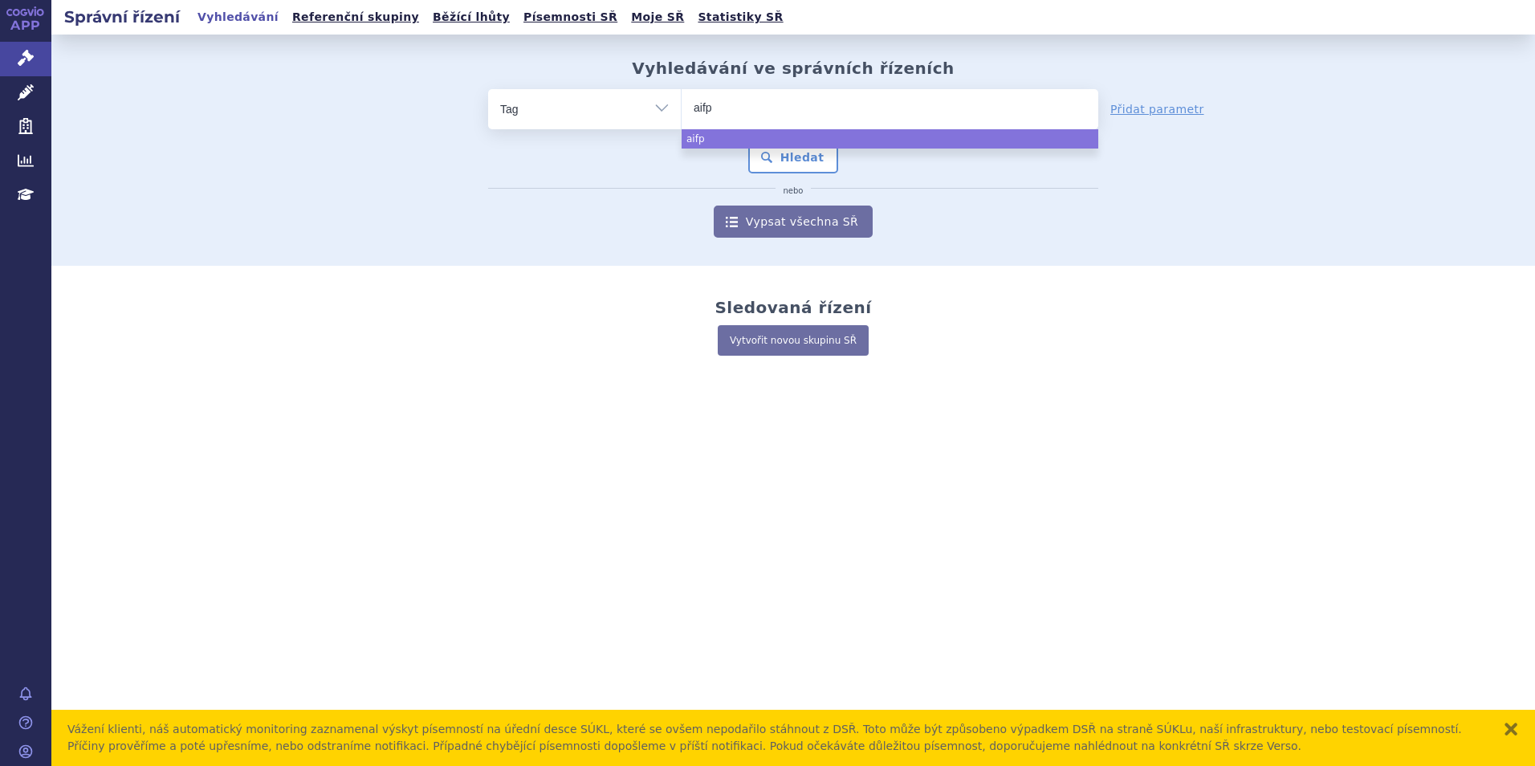
type input "aifp"
select select "aifp"
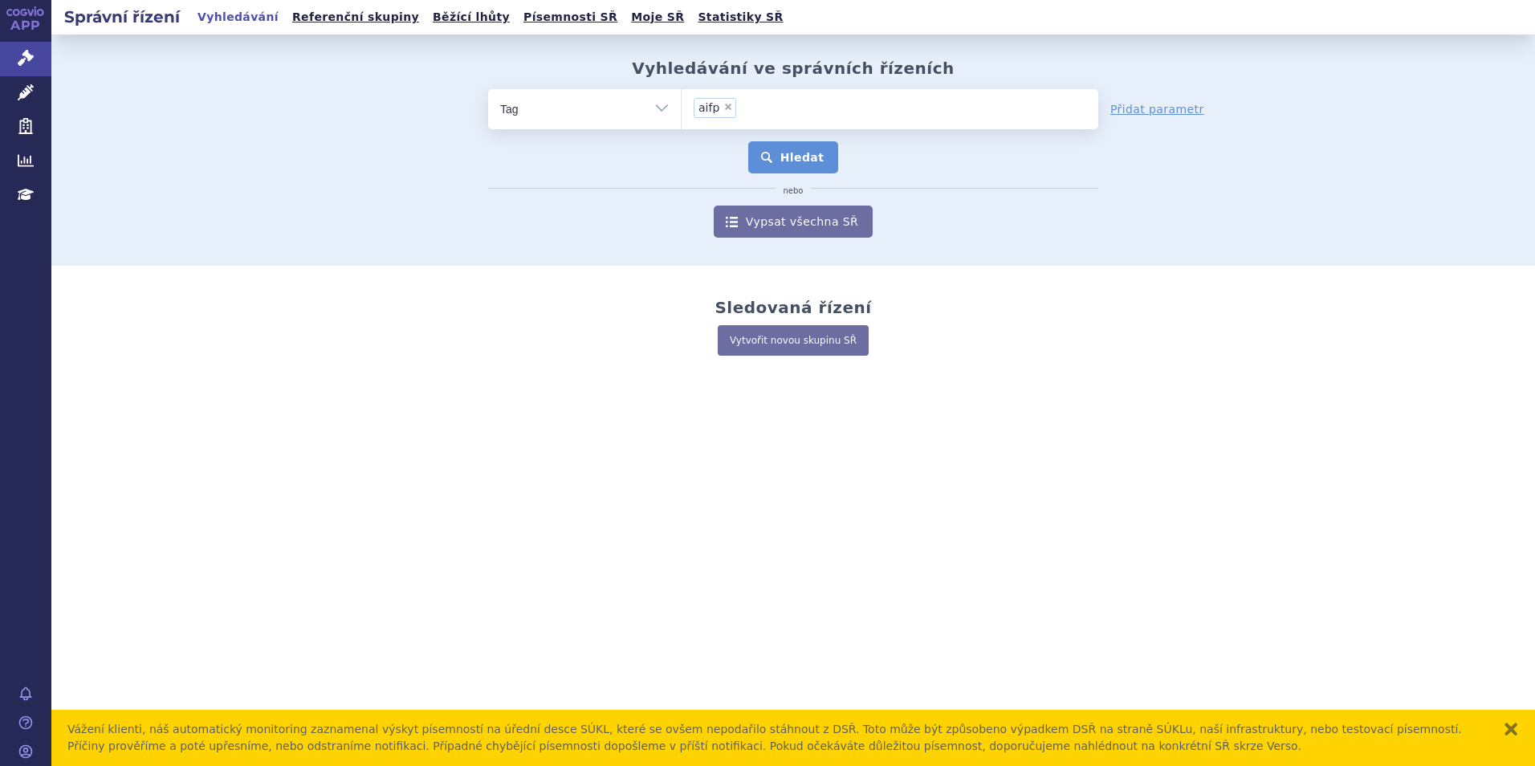
click at [771, 143] on button "Hledat" at bounding box center [793, 157] width 91 height 32
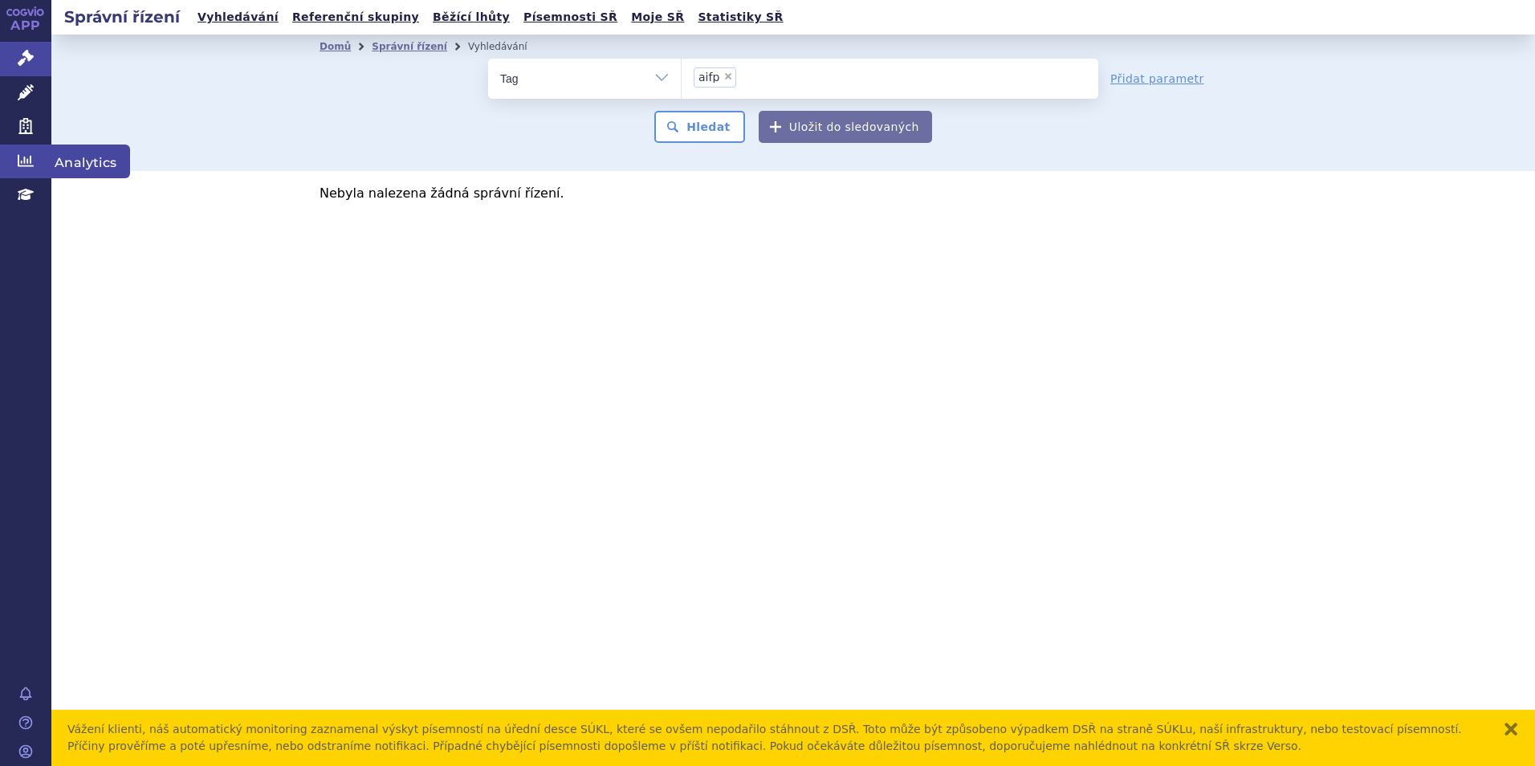
click at [14, 159] on link "Analytics" at bounding box center [25, 161] width 51 height 34
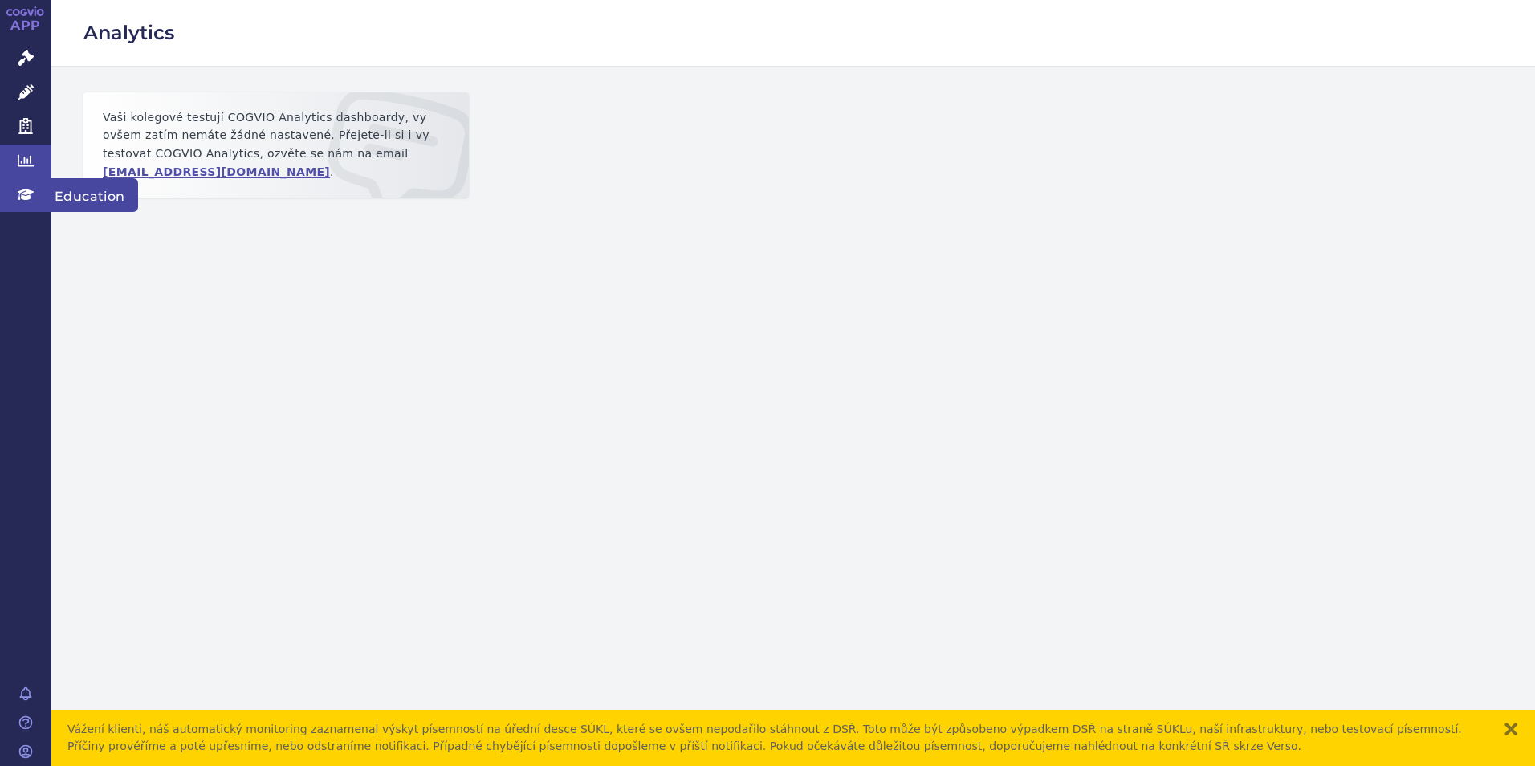
click at [14, 198] on link "Education" at bounding box center [25, 195] width 51 height 34
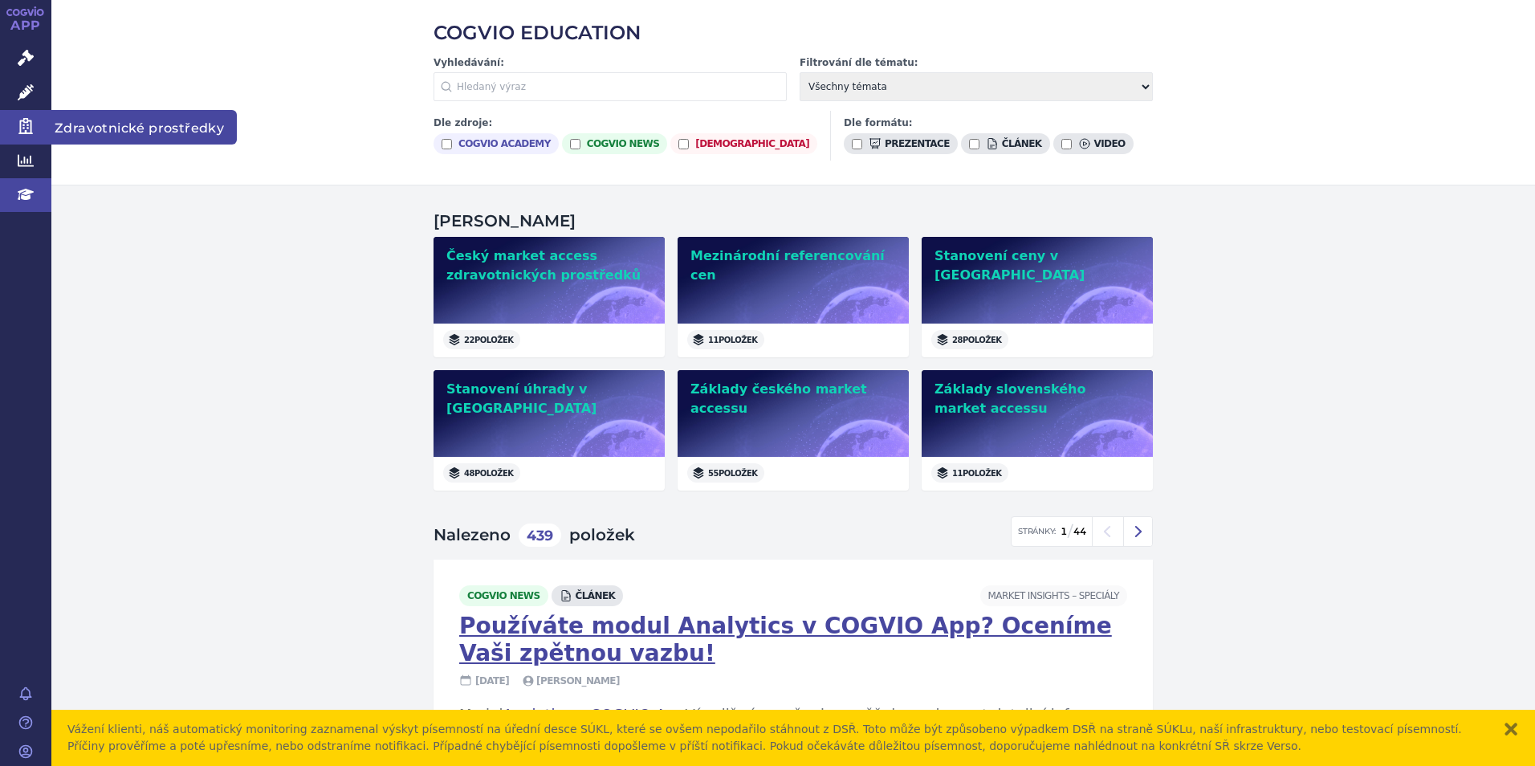
click at [14, 129] on link "Zdravotnické prostředky" at bounding box center [25, 127] width 51 height 34
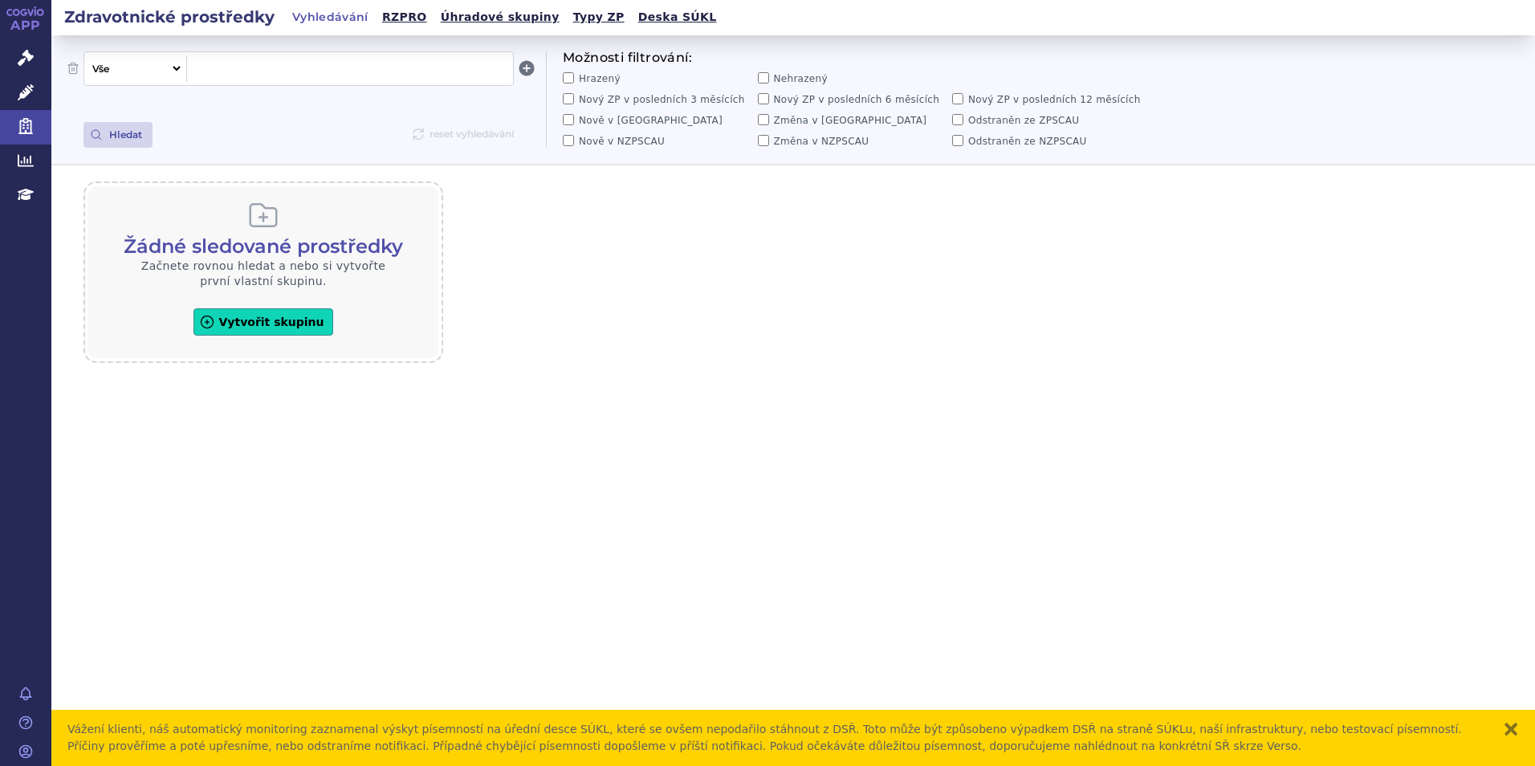
click at [179, 73] on select "Vše Název/Kód ZP Výrobce Ohlašovatel Typ ZP Úhradová skupina Kategorie ZUM Spis…" at bounding box center [133, 68] width 99 height 26
click at [627, 265] on div "Žádné sledované prostředky Začnete rovnou hledat a nebo si vytvořte první vlast…" at bounding box center [792, 272] width 1483 height 214
click at [15, 94] on link "Léčivé přípravky" at bounding box center [25, 93] width 51 height 34
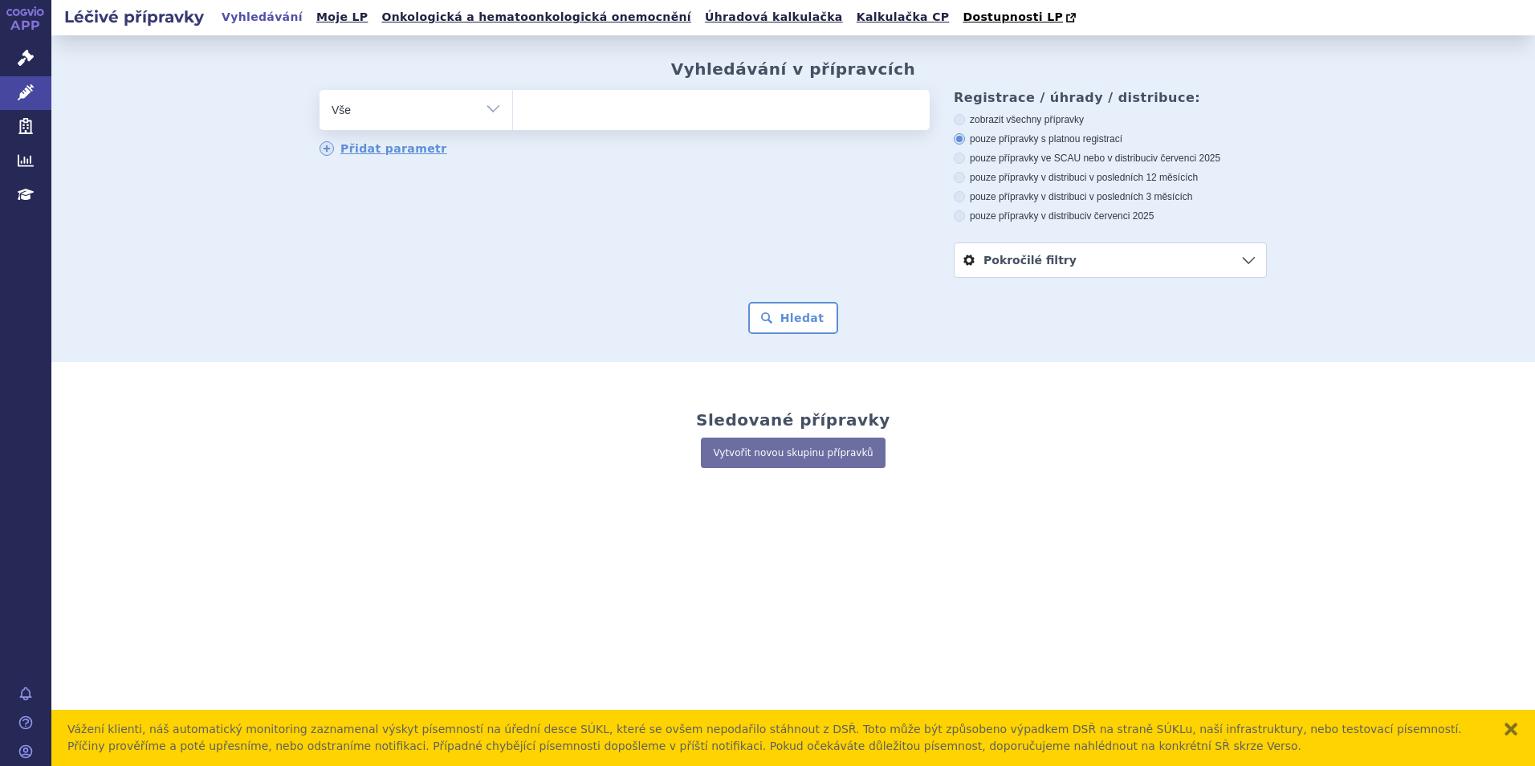
click at [14, 57] on link "Správní řízení" at bounding box center [25, 59] width 51 height 34
